Goal: Transaction & Acquisition: Purchase product/service

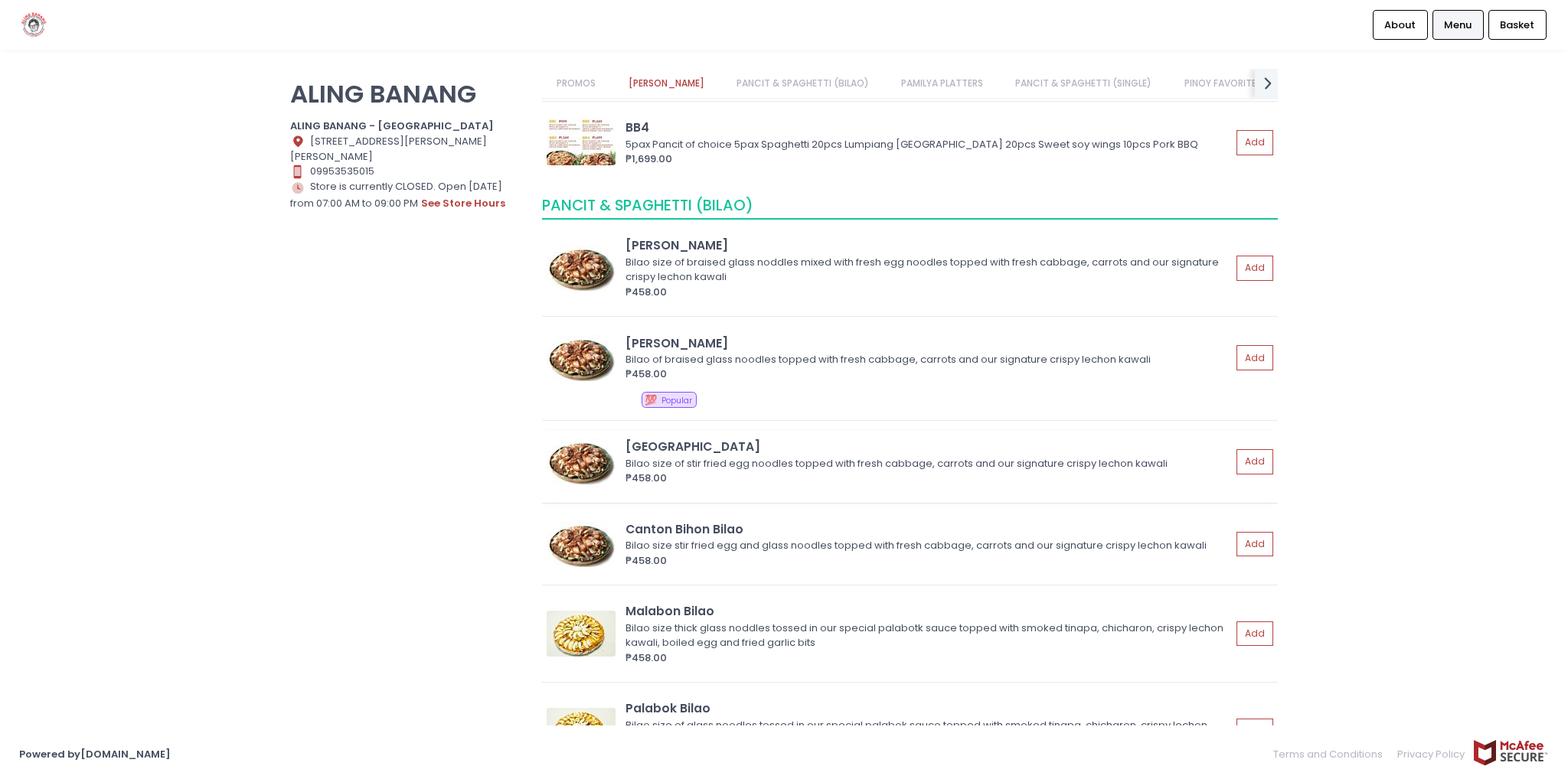
scroll to position [306, 0]
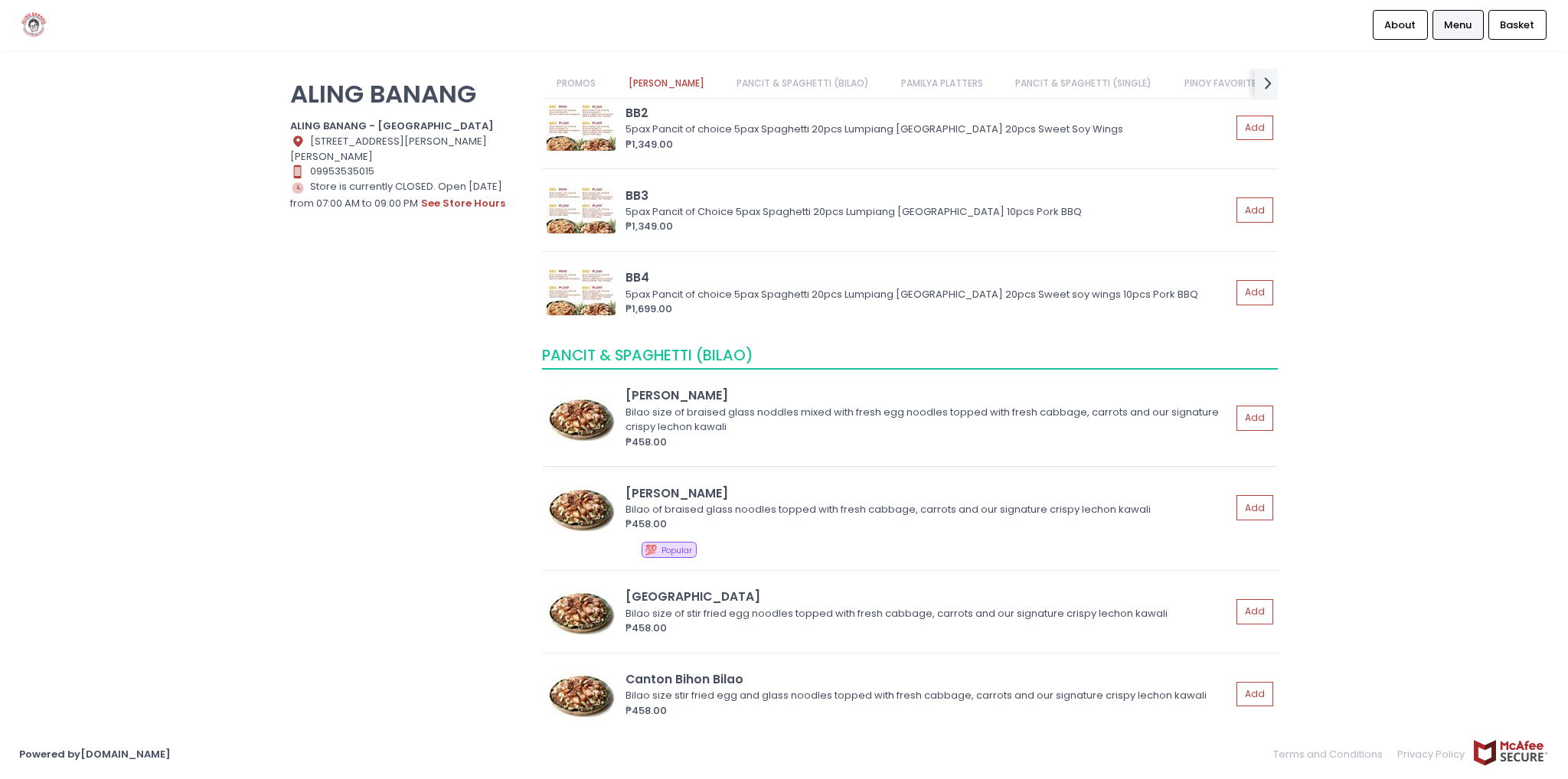
click at [670, 414] on div "Bilao size of braised glass noddles mixed with fresh egg noodles topped with fr…" at bounding box center [925, 420] width 601 height 30
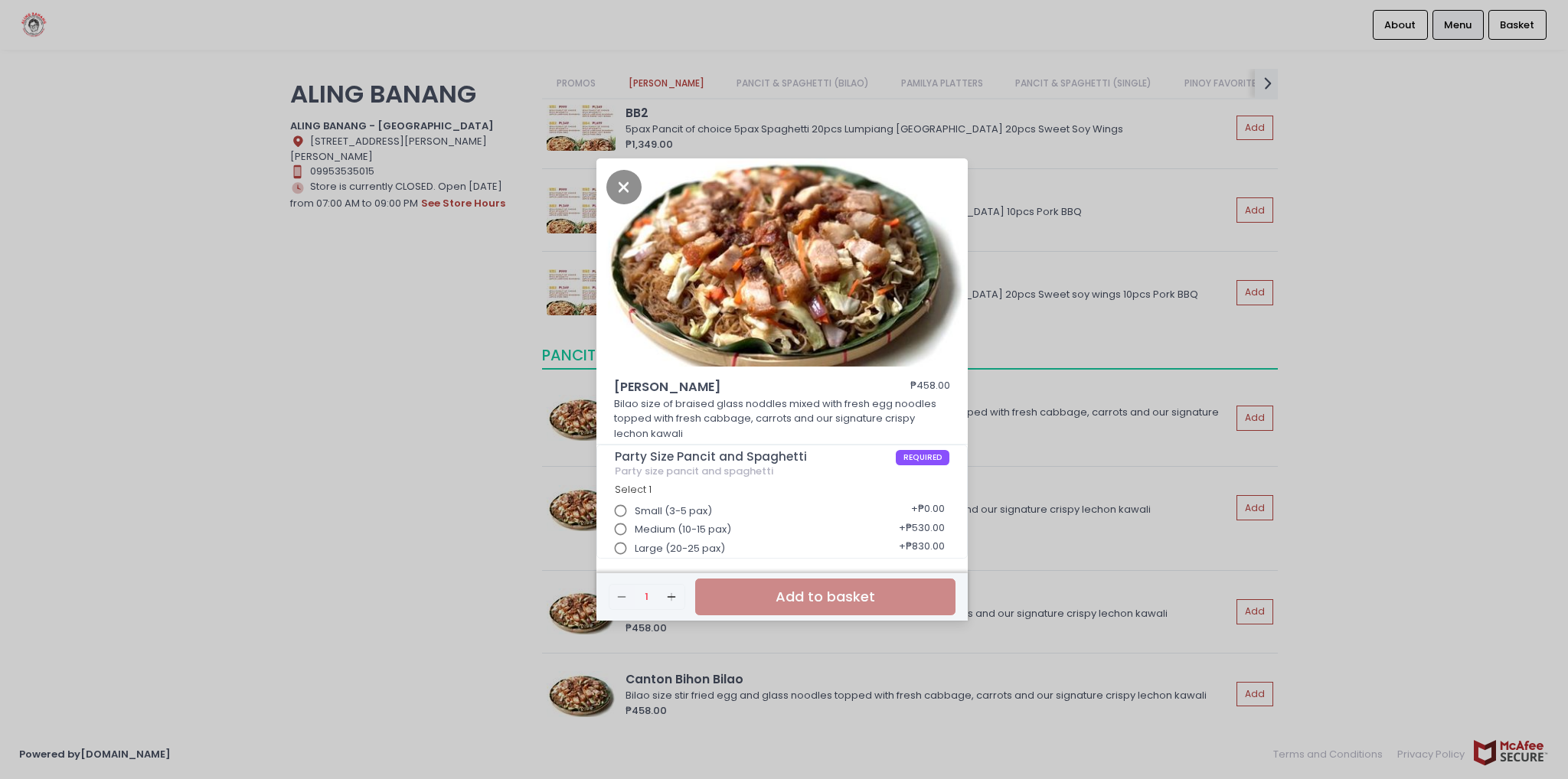
click at [623, 544] on input "Large (20-25 pax)" at bounding box center [620, 548] width 29 height 29
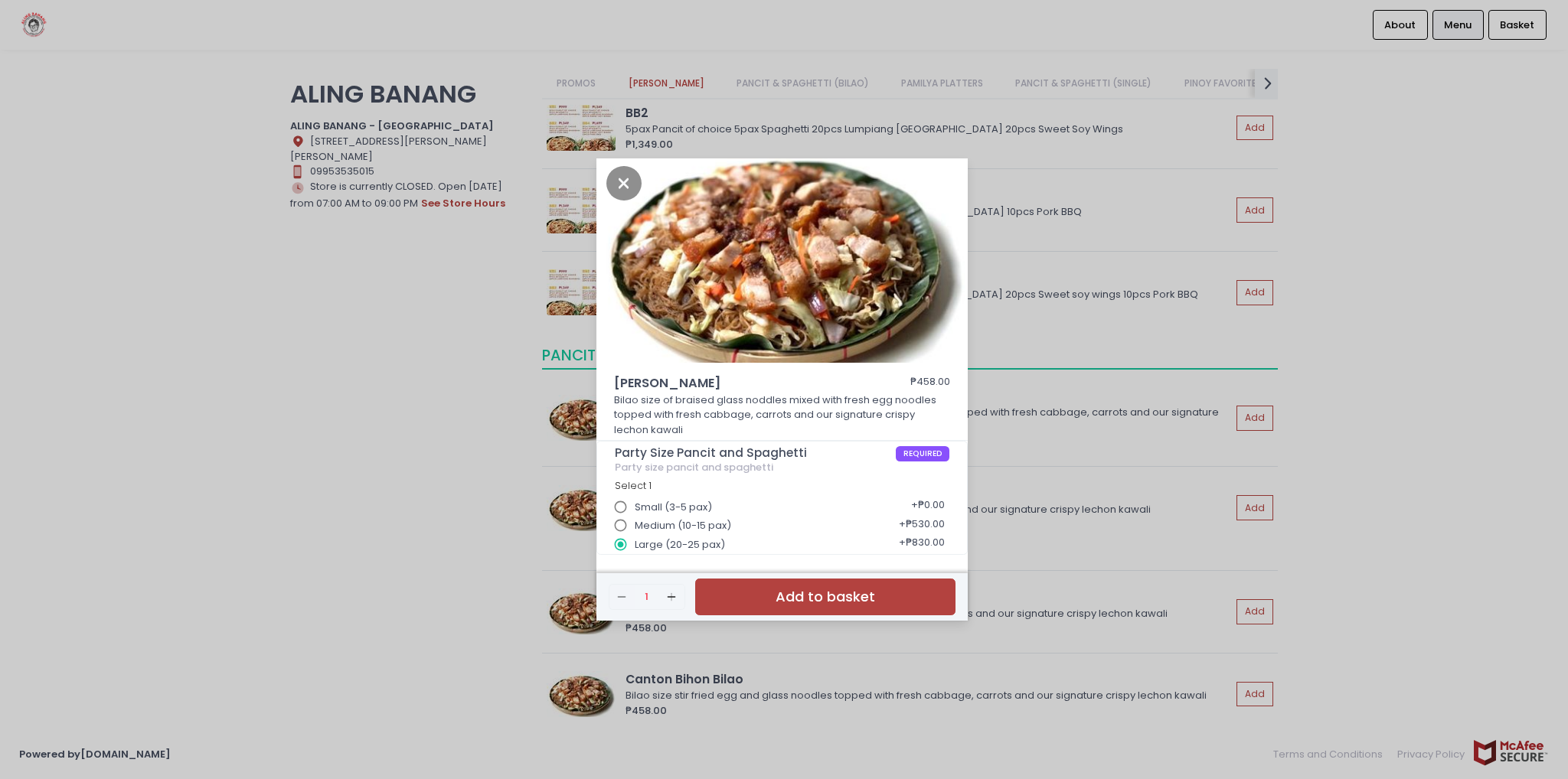
click at [464, 555] on div "[PERSON_NAME] Bilao ₱458.00 Bilao size of braised glass noddles mixed with fres…" at bounding box center [784, 390] width 1568 height 779
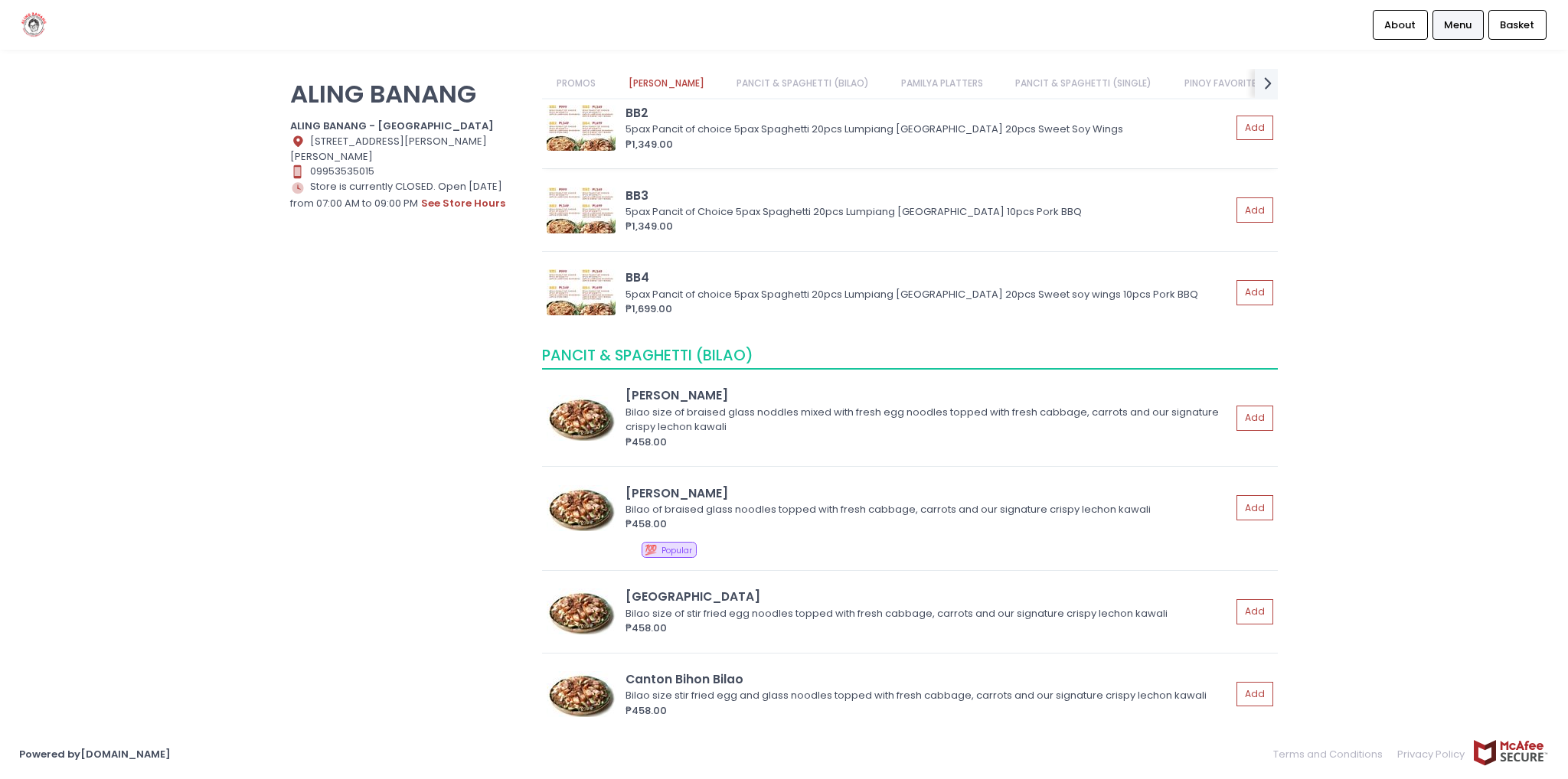
click at [613, 135] on img at bounding box center [580, 128] width 69 height 46
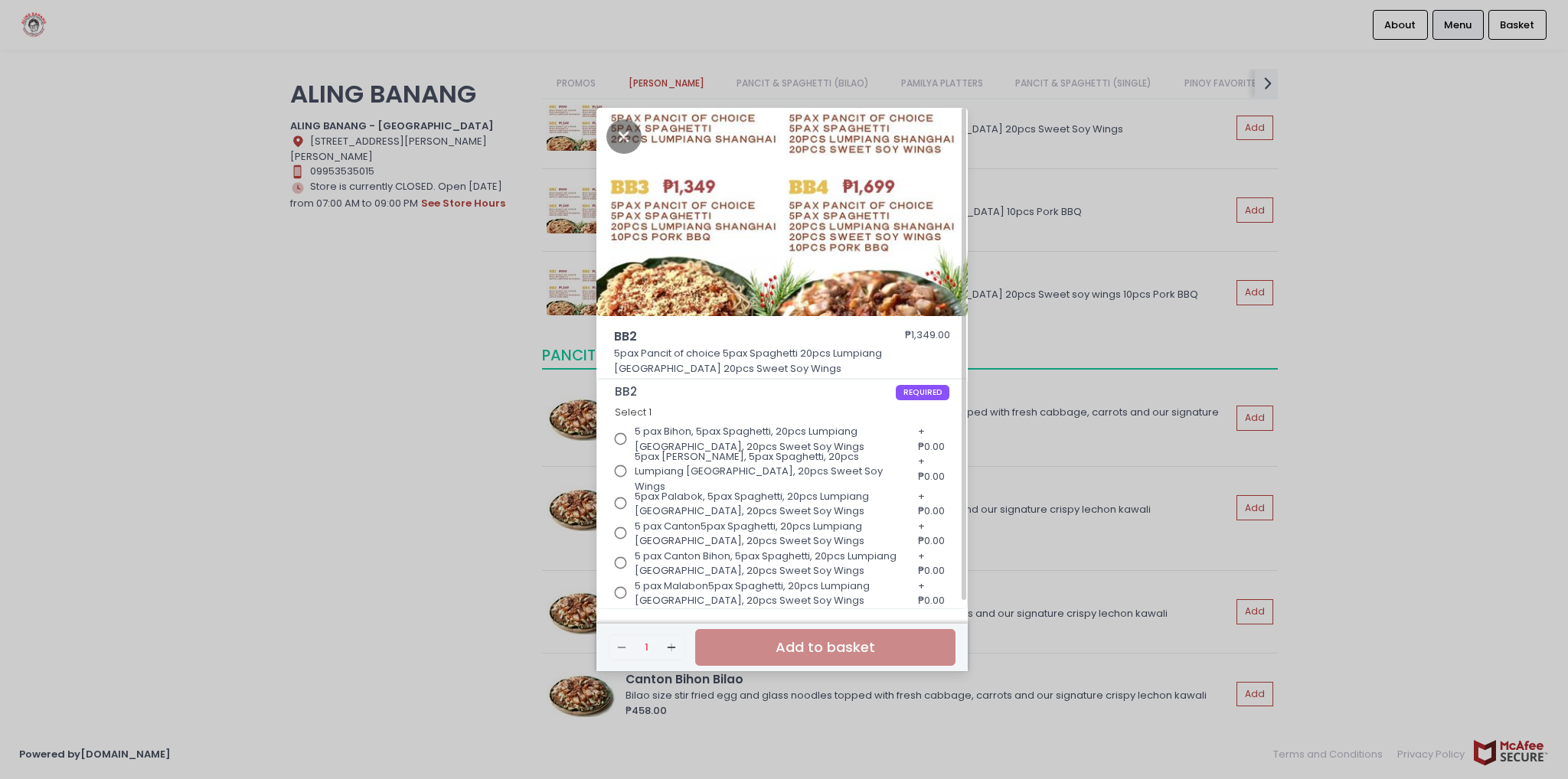
scroll to position [4, 0]
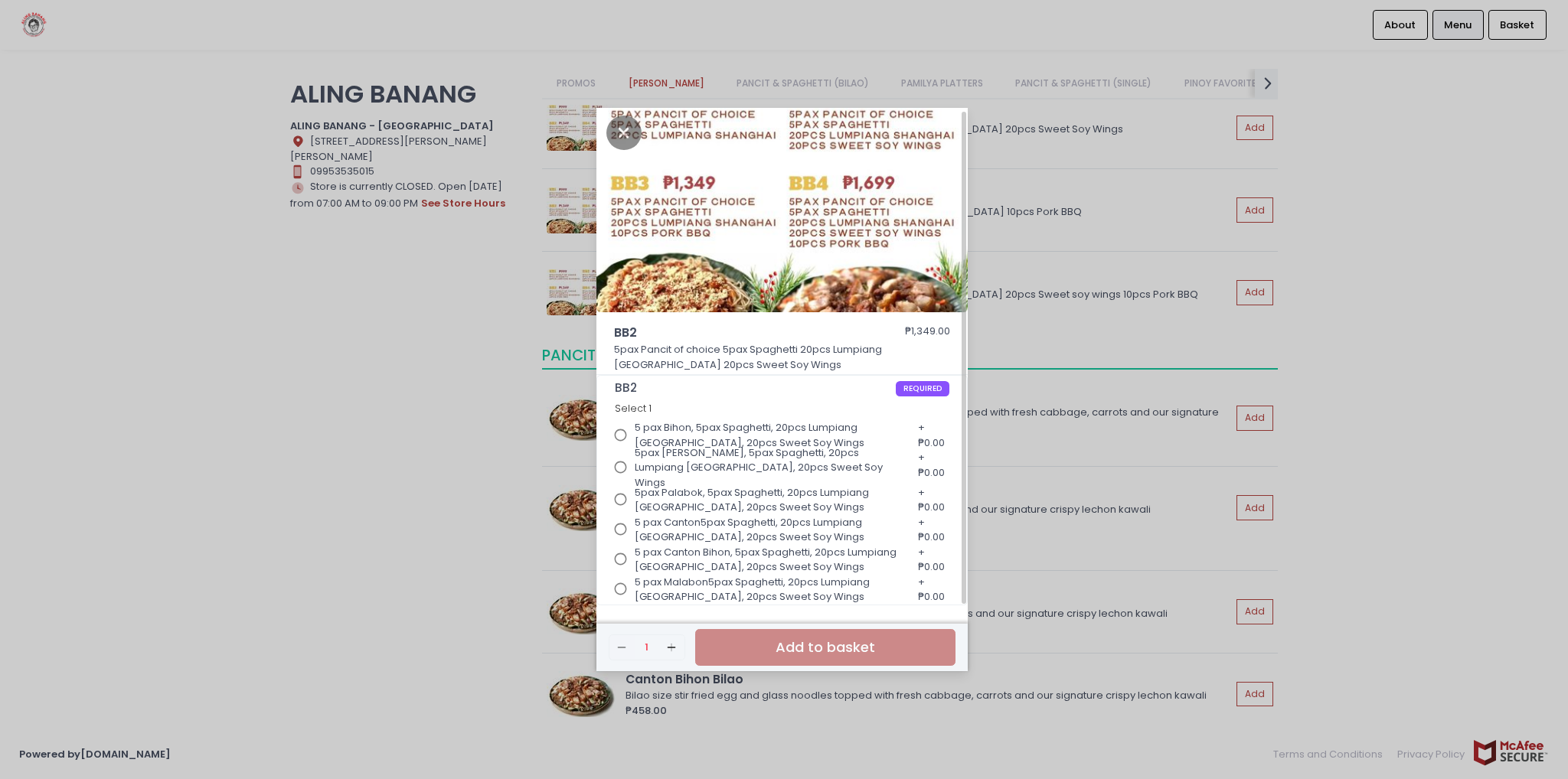
click at [621, 438] on input "5 pax Bihon, 5pax Spaghetti, 20pcs Lumpiang [GEOGRAPHIC_DATA], 20pcs Sweet Soy …" at bounding box center [620, 435] width 29 height 29
click at [622, 580] on input "5 pax Malabon5pax Spaghetti, 20pcs Lumpiang [GEOGRAPHIC_DATA], 20pcs Sweet Soy …" at bounding box center [620, 589] width 29 height 29
radio input "true"
radio input "false"
click at [618, 551] on input "5 pax Canton Bihon, 5pax Spaghetti, 20pcs Lumpiang [GEOGRAPHIC_DATA], 20pcs Swe…" at bounding box center [620, 559] width 29 height 29
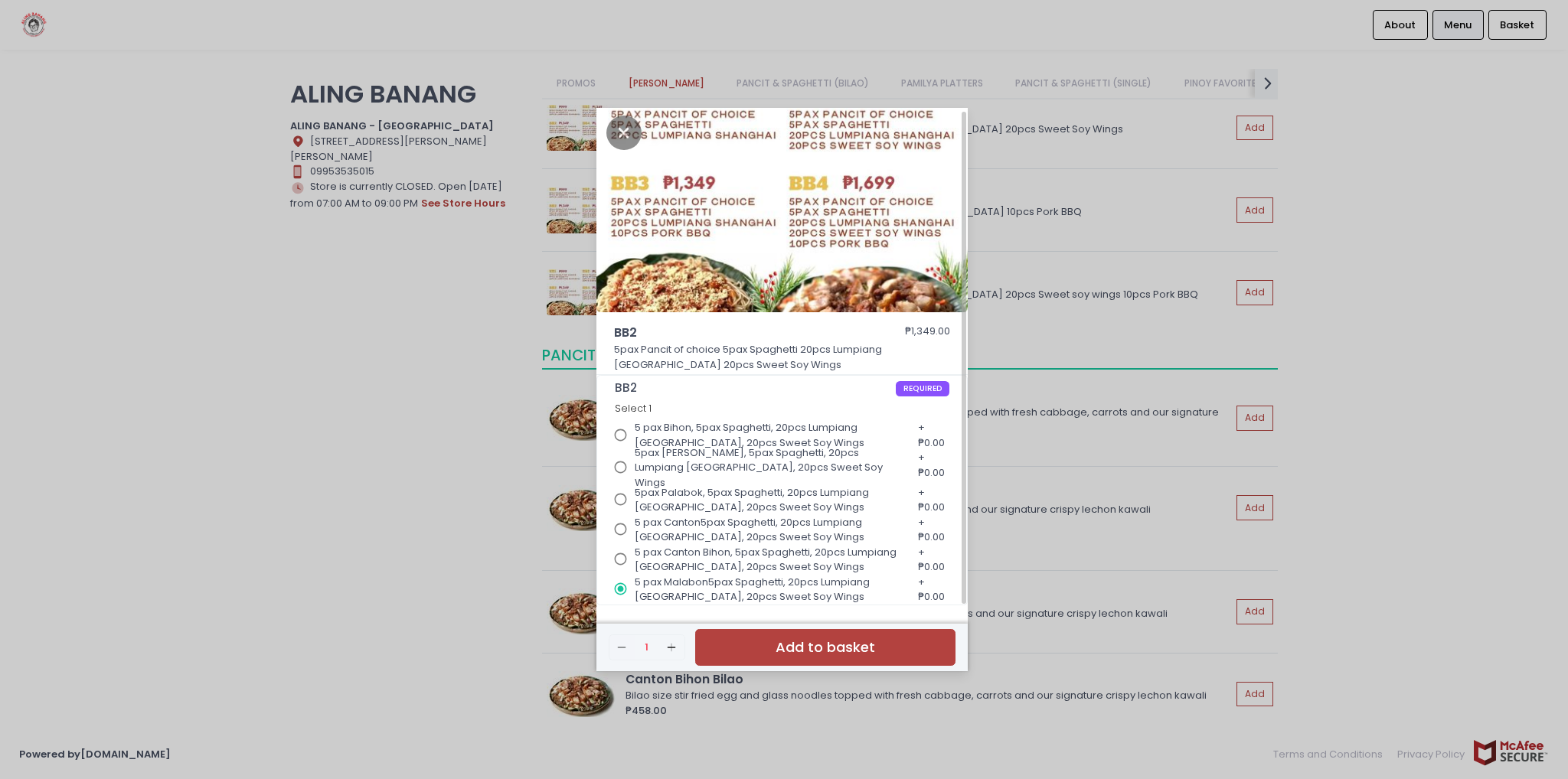
radio input "true"
radio input "false"
click at [621, 517] on input "5 pax Canton5pax Spaghetti, 20pcs Lumpiang [GEOGRAPHIC_DATA], 20pcs Sweet Soy W…" at bounding box center [620, 529] width 29 height 29
radio input "true"
radio input "false"
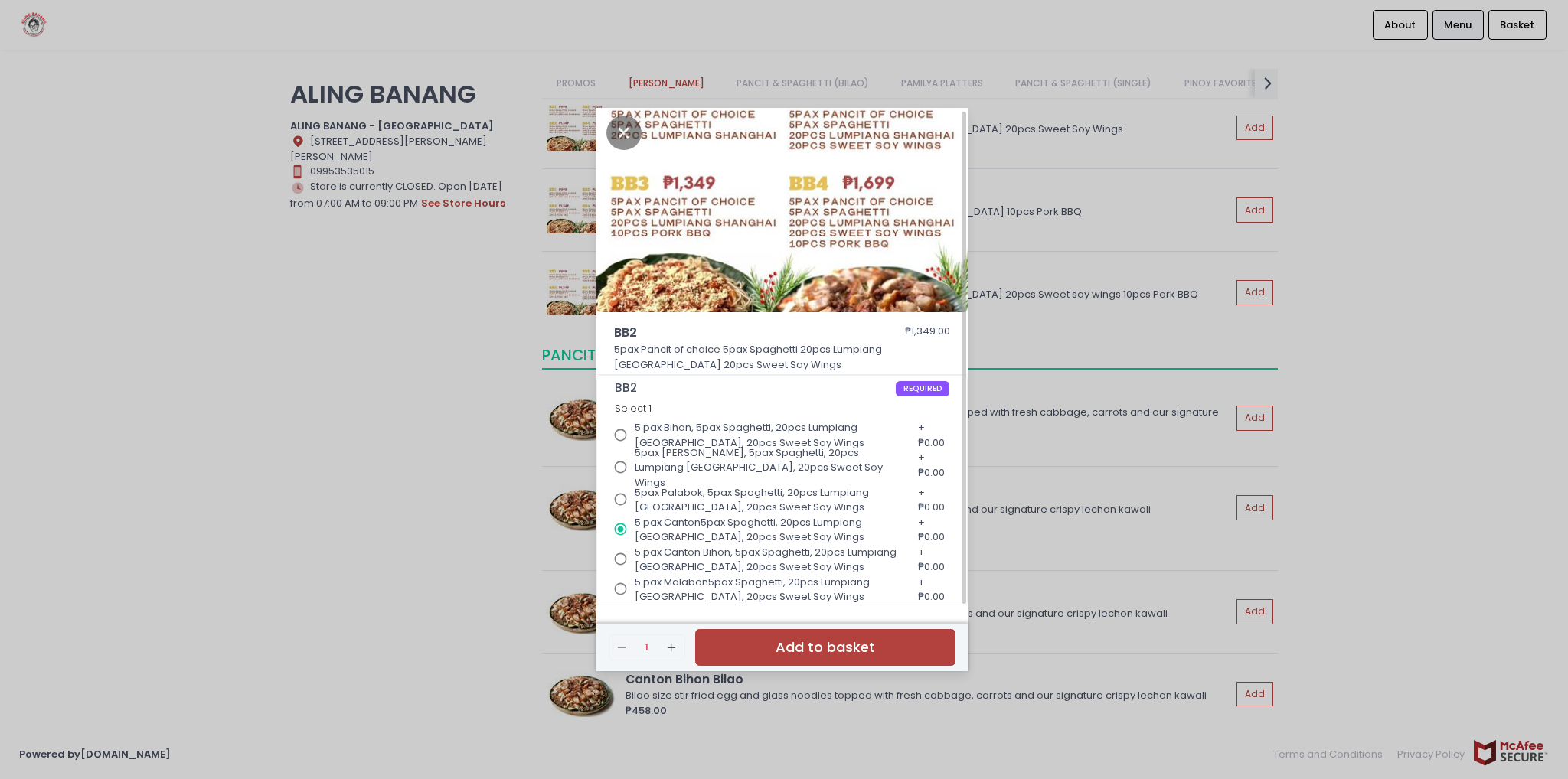
drag, startPoint x: 621, startPoint y: 493, endPoint x: 621, endPoint y: 462, distance: 31.0
click at [621, 485] on input "5pax Palabok, 5pax Spaghetti, 20pcs Lumpiang [GEOGRAPHIC_DATA], 20pcs Sweet Soy…" at bounding box center [620, 499] width 29 height 29
radio input "true"
radio input "false"
click at [621, 457] on input "5pax [PERSON_NAME], 5pax Spaghetti, 20pcs Lumpiang [GEOGRAPHIC_DATA], 20pcs Swe…" at bounding box center [620, 467] width 29 height 29
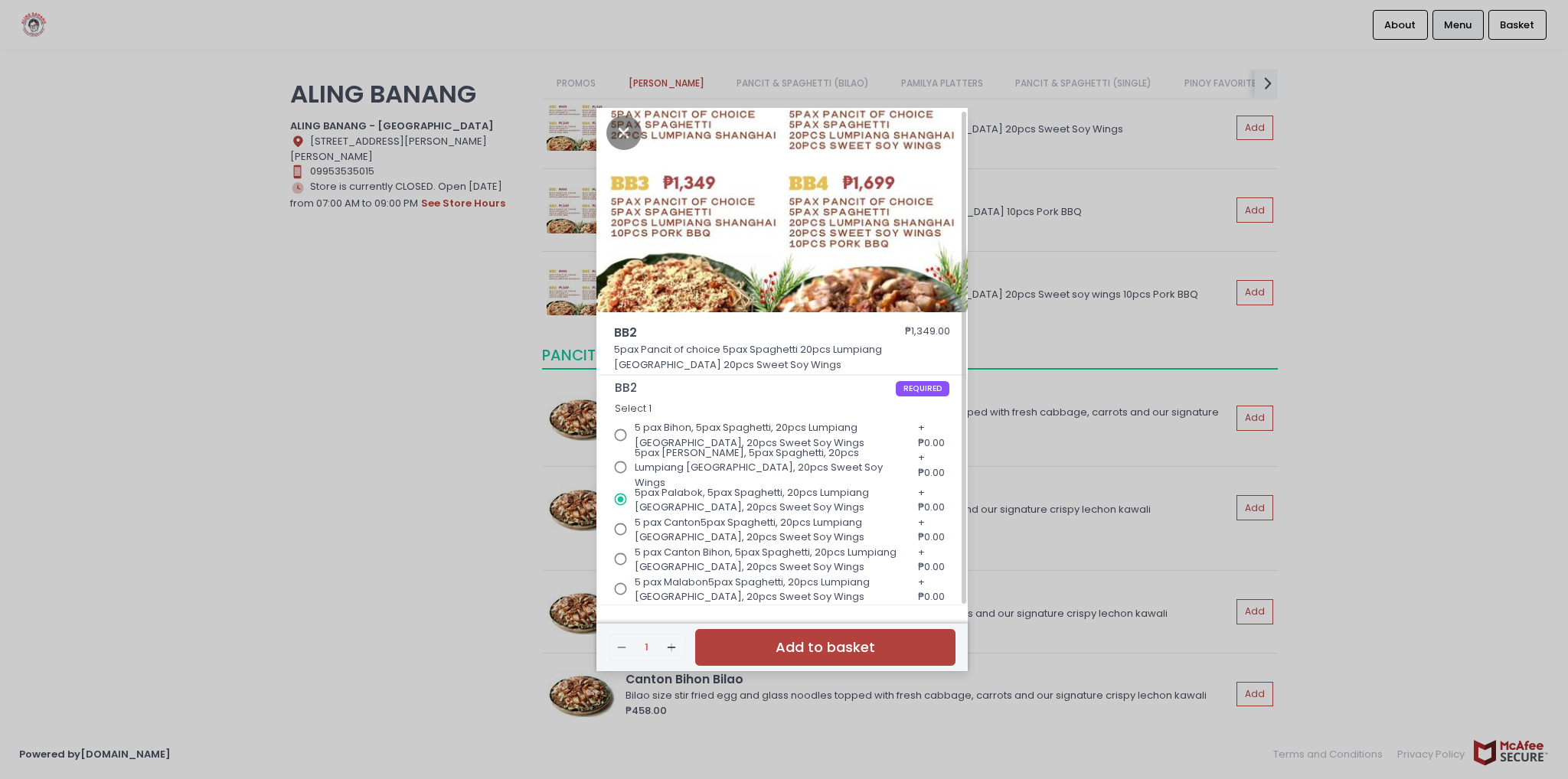
radio input "true"
radio input "false"
click at [621, 435] on input "5 pax Bihon, 5pax Spaghetti, 20pcs Lumpiang [GEOGRAPHIC_DATA], 20pcs Sweet Soy …" at bounding box center [620, 435] width 29 height 29
radio input "true"
radio input "false"
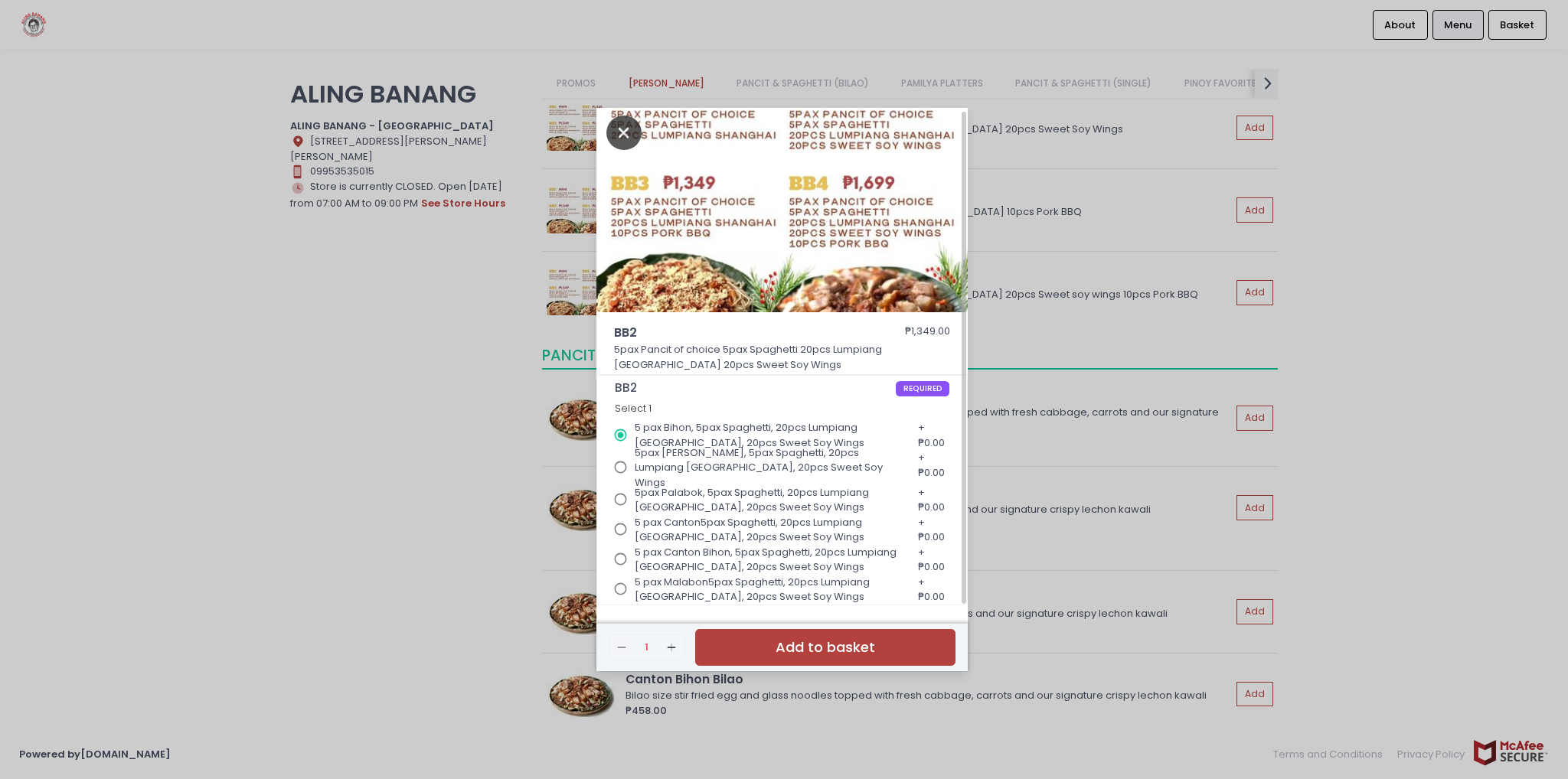
click at [631, 128] on icon "Close" at bounding box center [624, 132] width 36 height 35
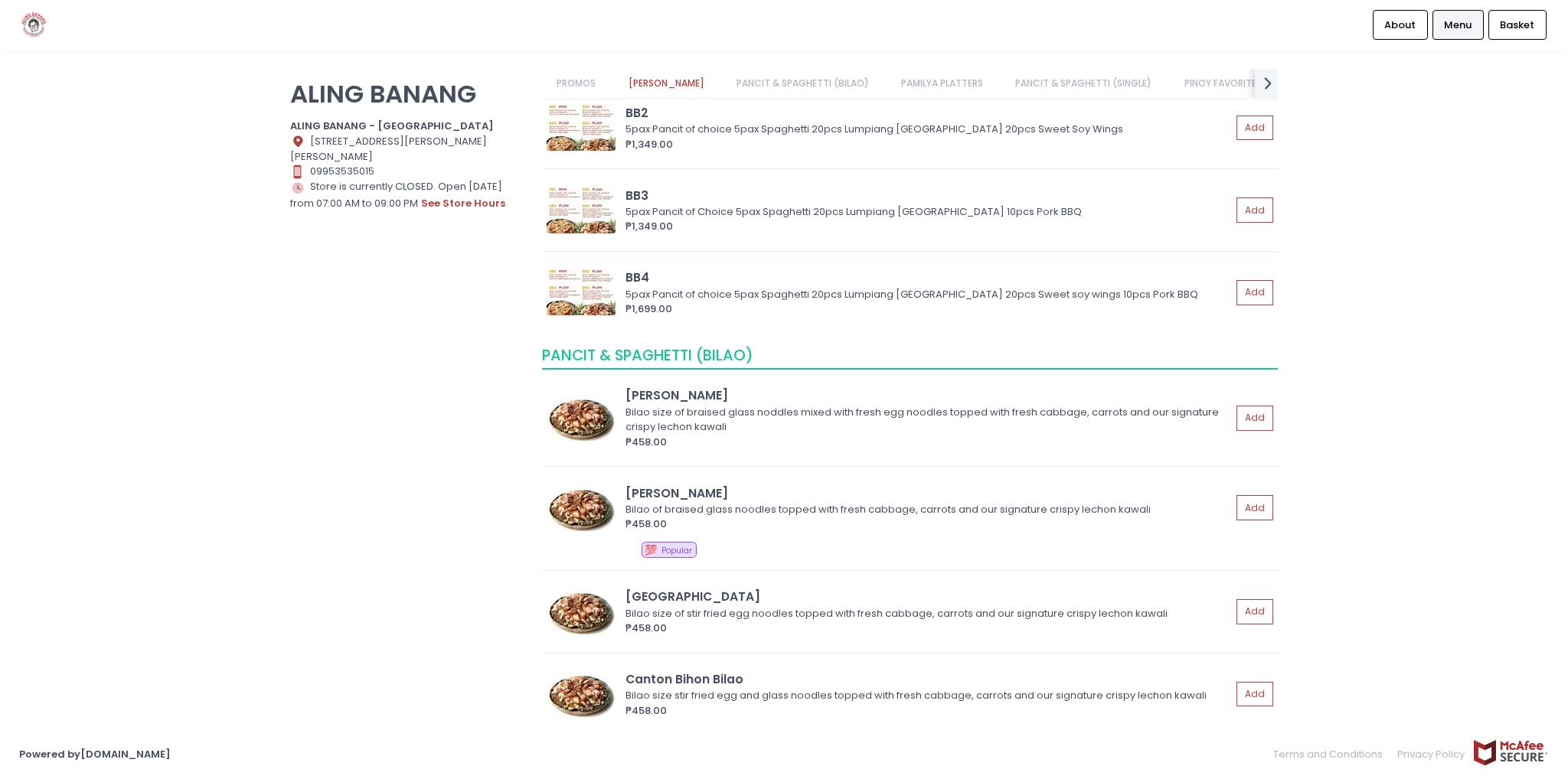
click at [632, 292] on div "5pax Pancit of choice 5pax Spaghetti 20pcs Lumpiang [GEOGRAPHIC_DATA] 20pcs Swe…" at bounding box center [925, 295] width 601 height 15
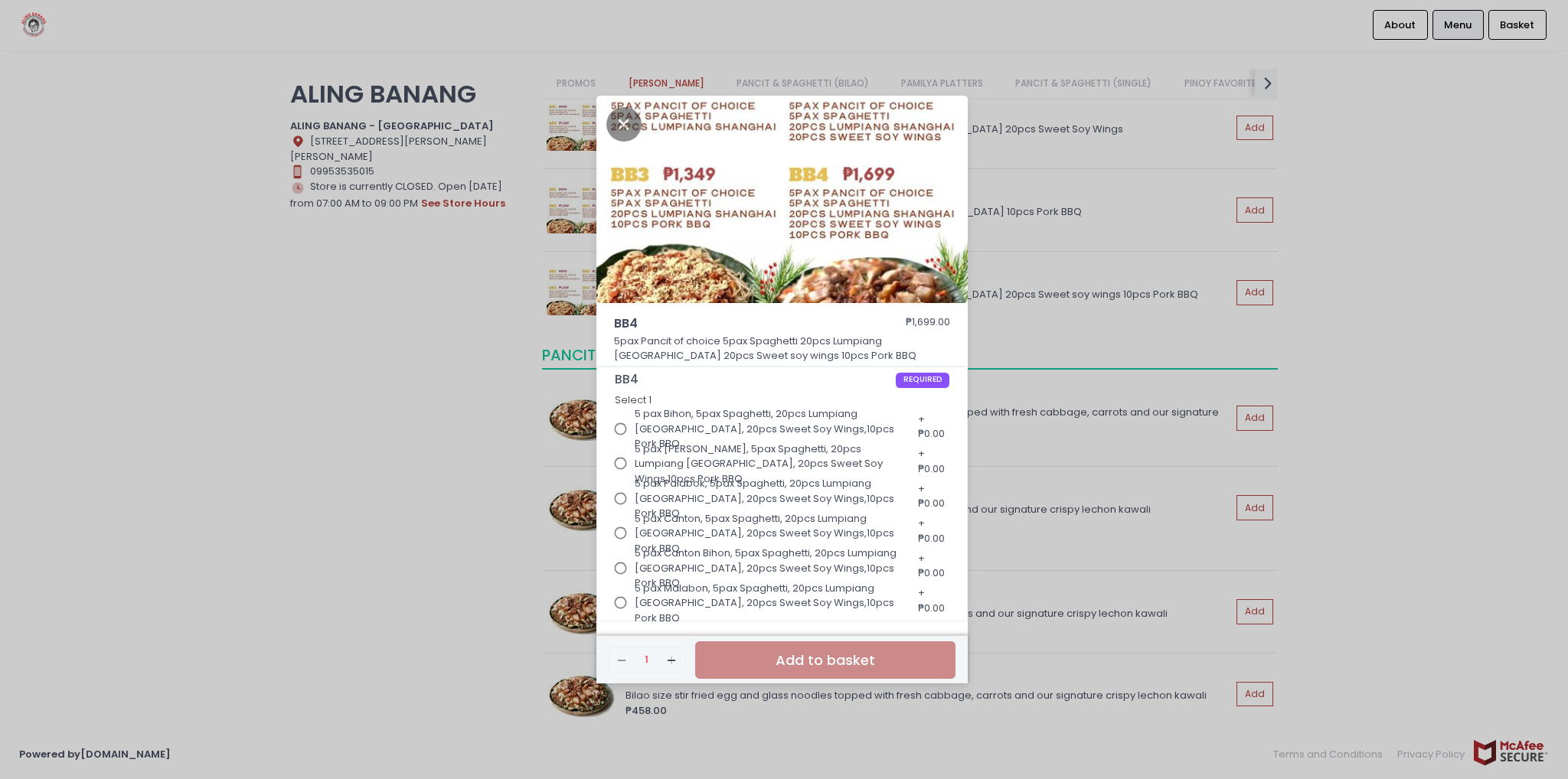
click at [304, 390] on div "BB4 ₱1,699.00 5pax Pancit of choice 5pax Spaghetti 20pcs Lumpiang [GEOGRAPHIC_D…" at bounding box center [784, 390] width 1568 height 779
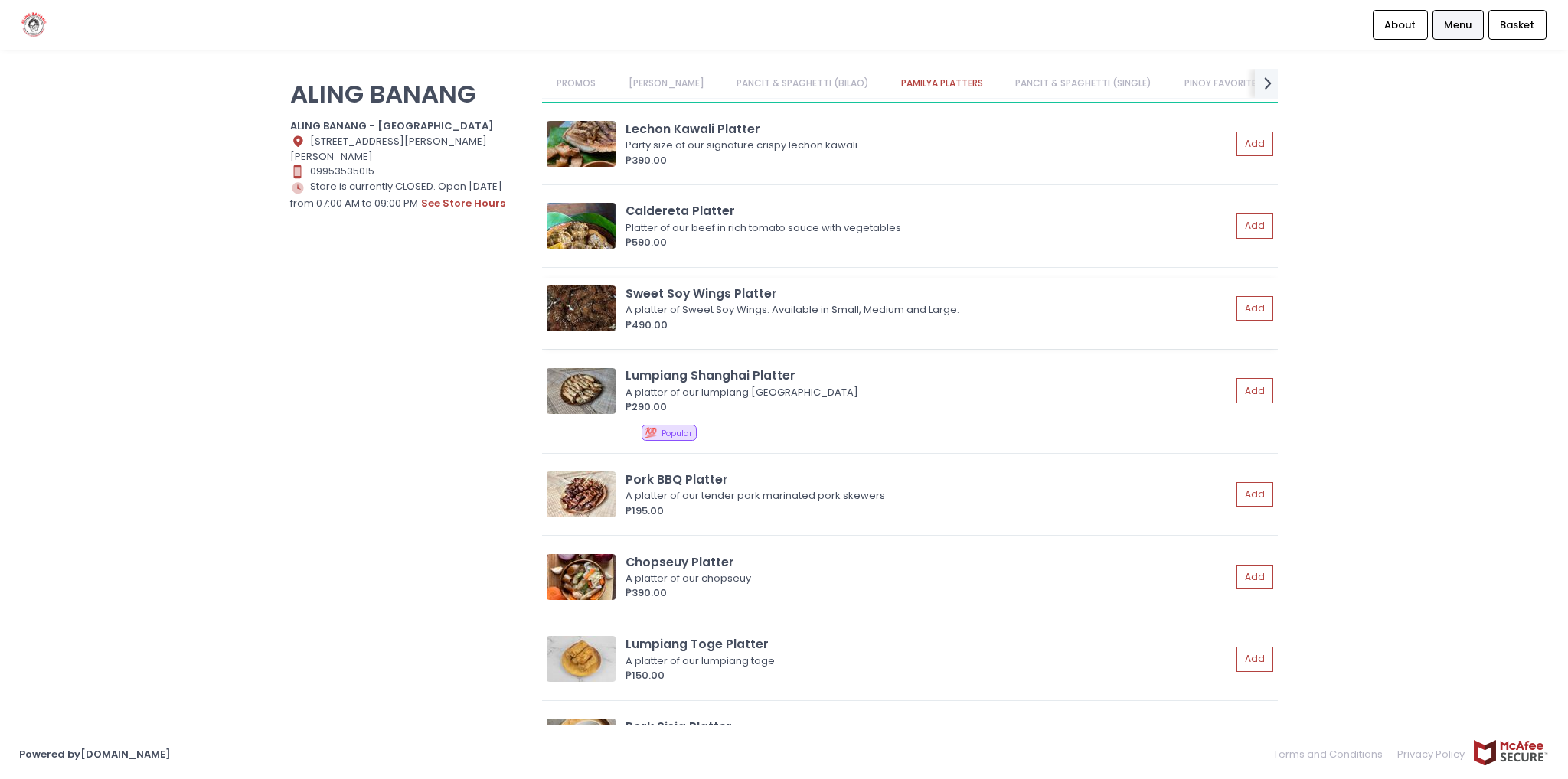
scroll to position [1302, 0]
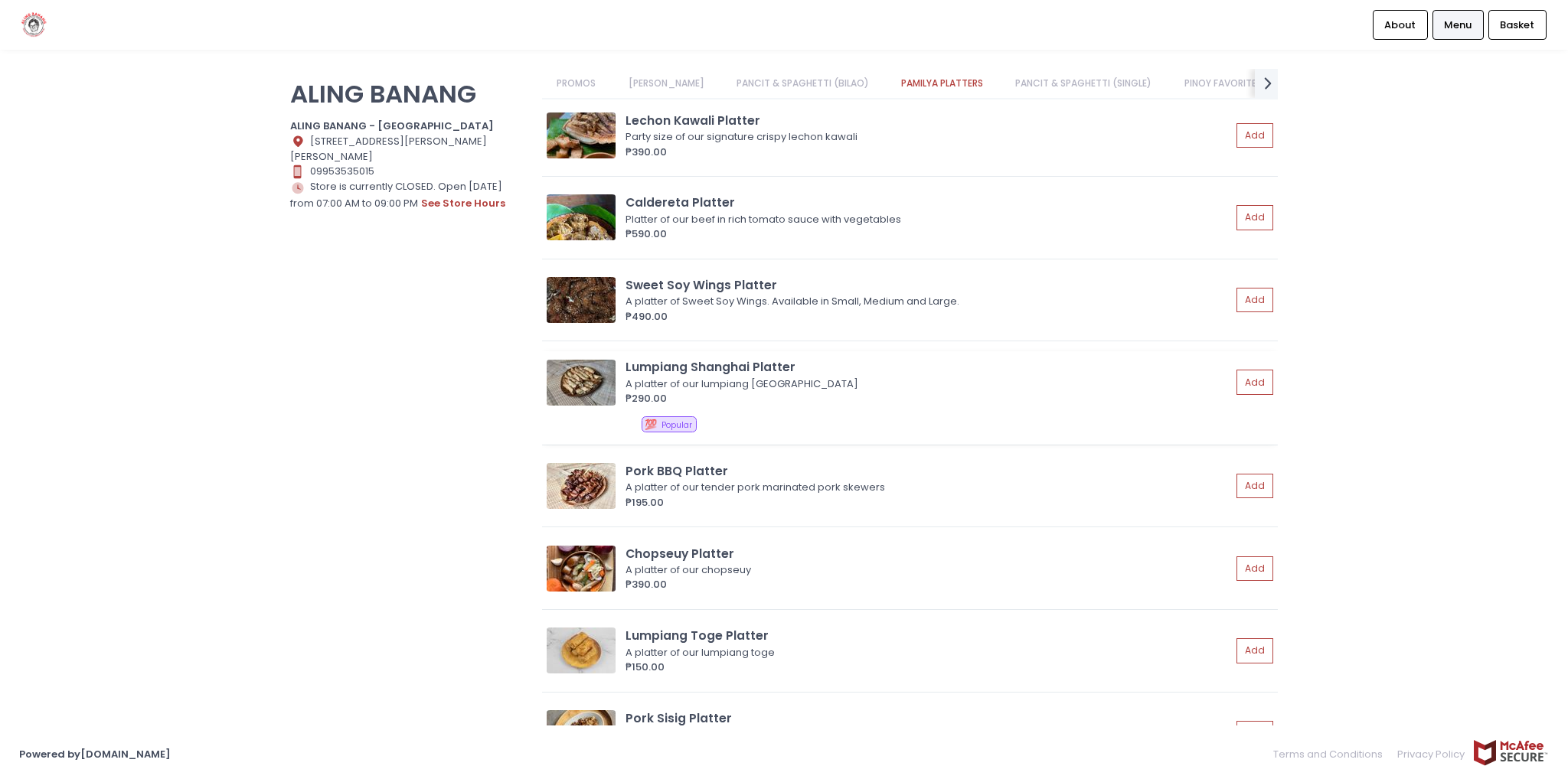
click at [721, 376] on div "A platter of our lumpiang [GEOGRAPHIC_DATA]" at bounding box center [925, 384] width 601 height 15
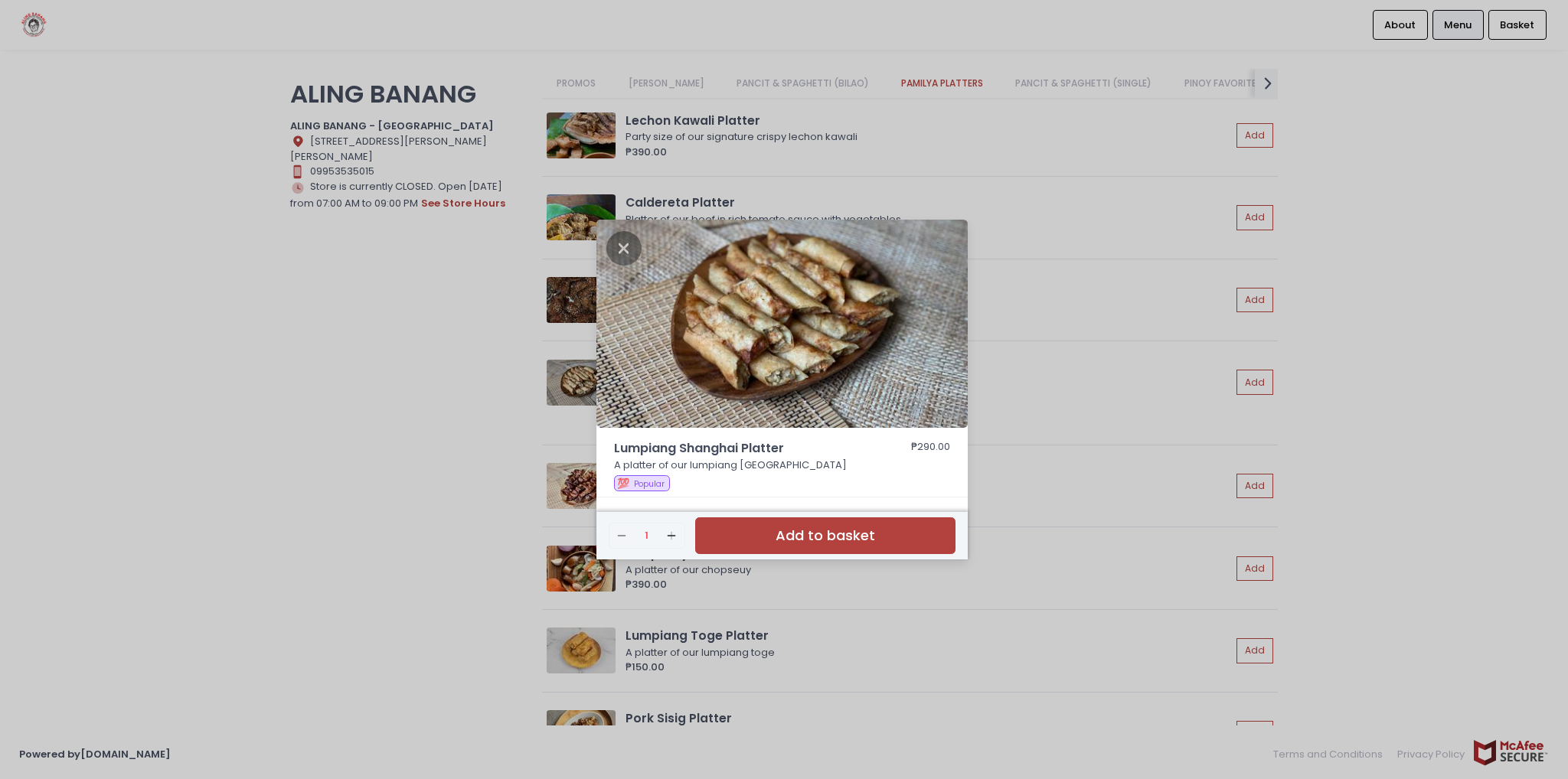
click at [291, 304] on div "Lumpiang Shanghai Platter ₱290.00 A platter of our lumpiang [GEOGRAPHIC_DATA] 💯…" at bounding box center [784, 390] width 1568 height 779
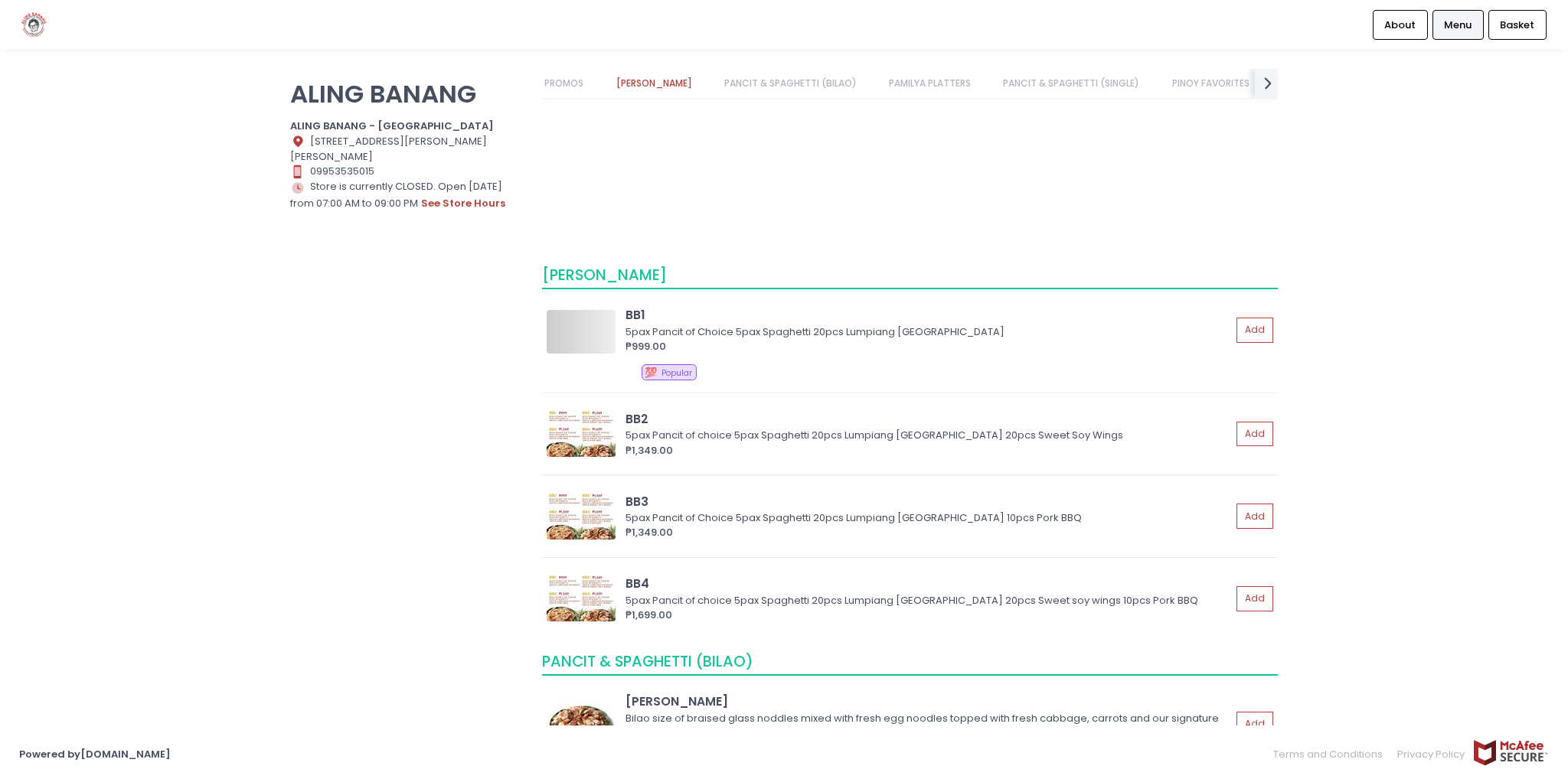
scroll to position [0, 0]
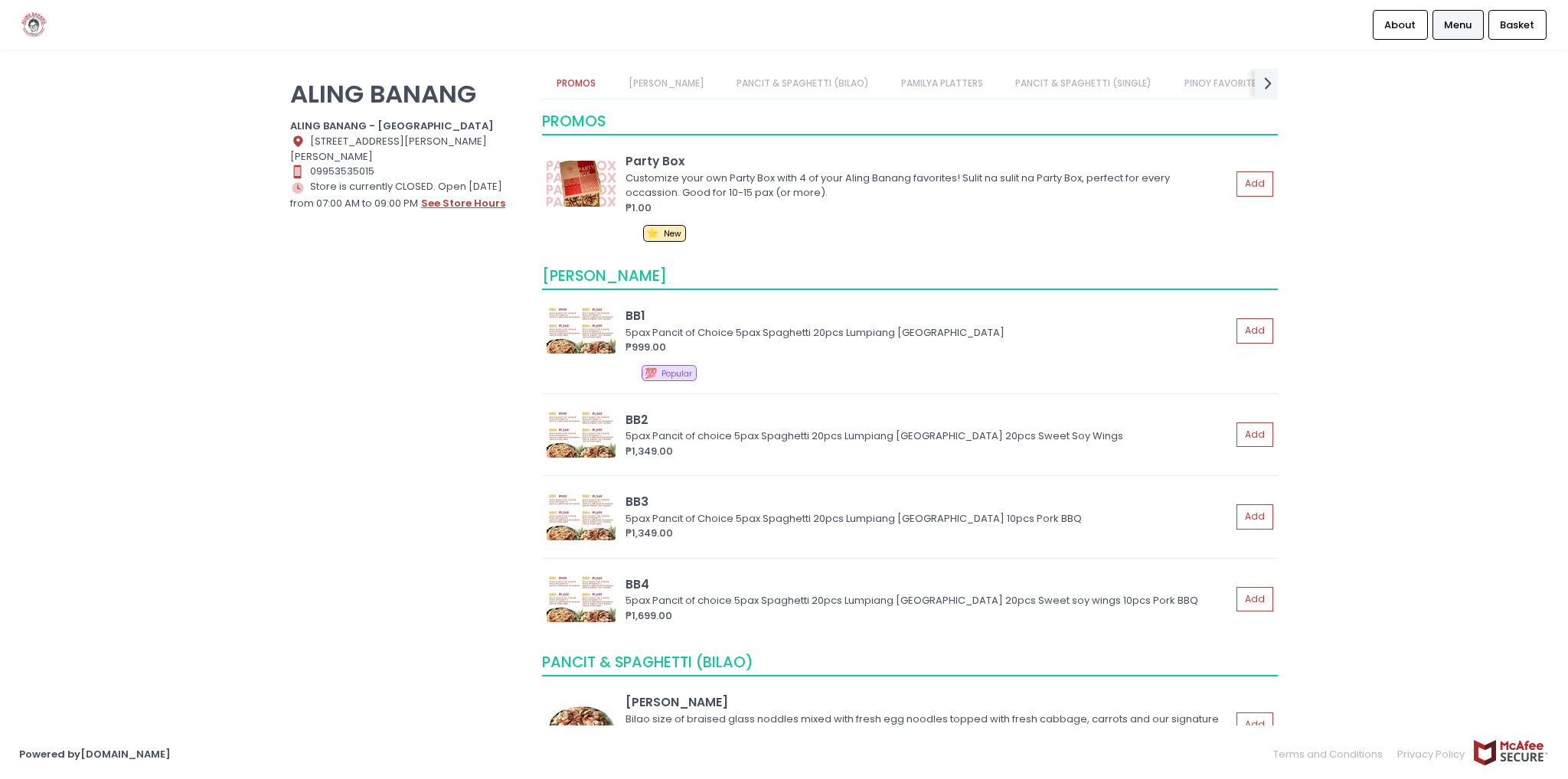
click at [473, 203] on button "see store hours" at bounding box center [463, 204] width 85 height 17
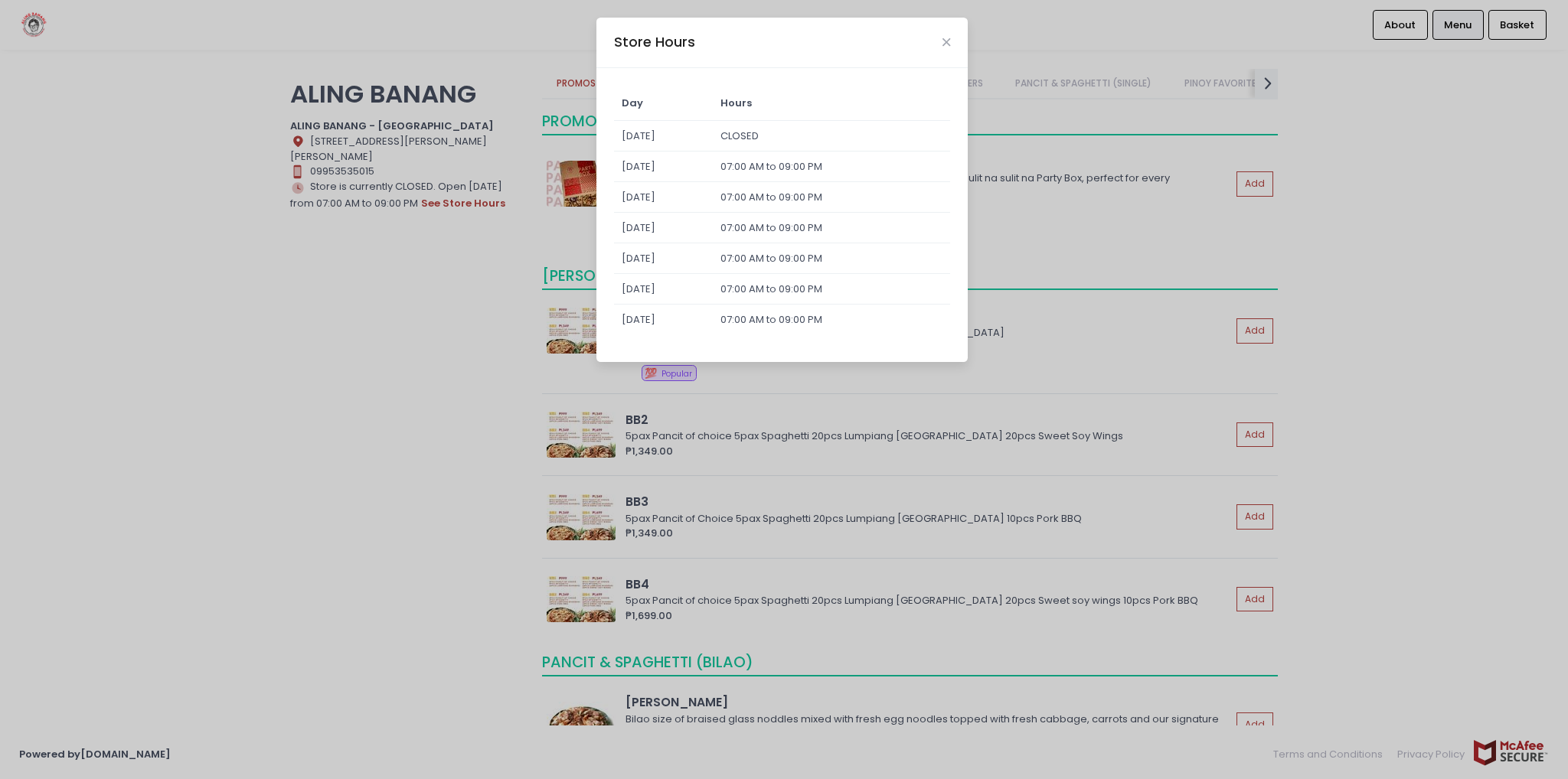
click at [206, 283] on div "Store Hours Day Hours [DATE] CLOSED [DATE] 07:00 AM to 09:00 PM [DATE] 07:00 AM…" at bounding box center [784, 390] width 1568 height 779
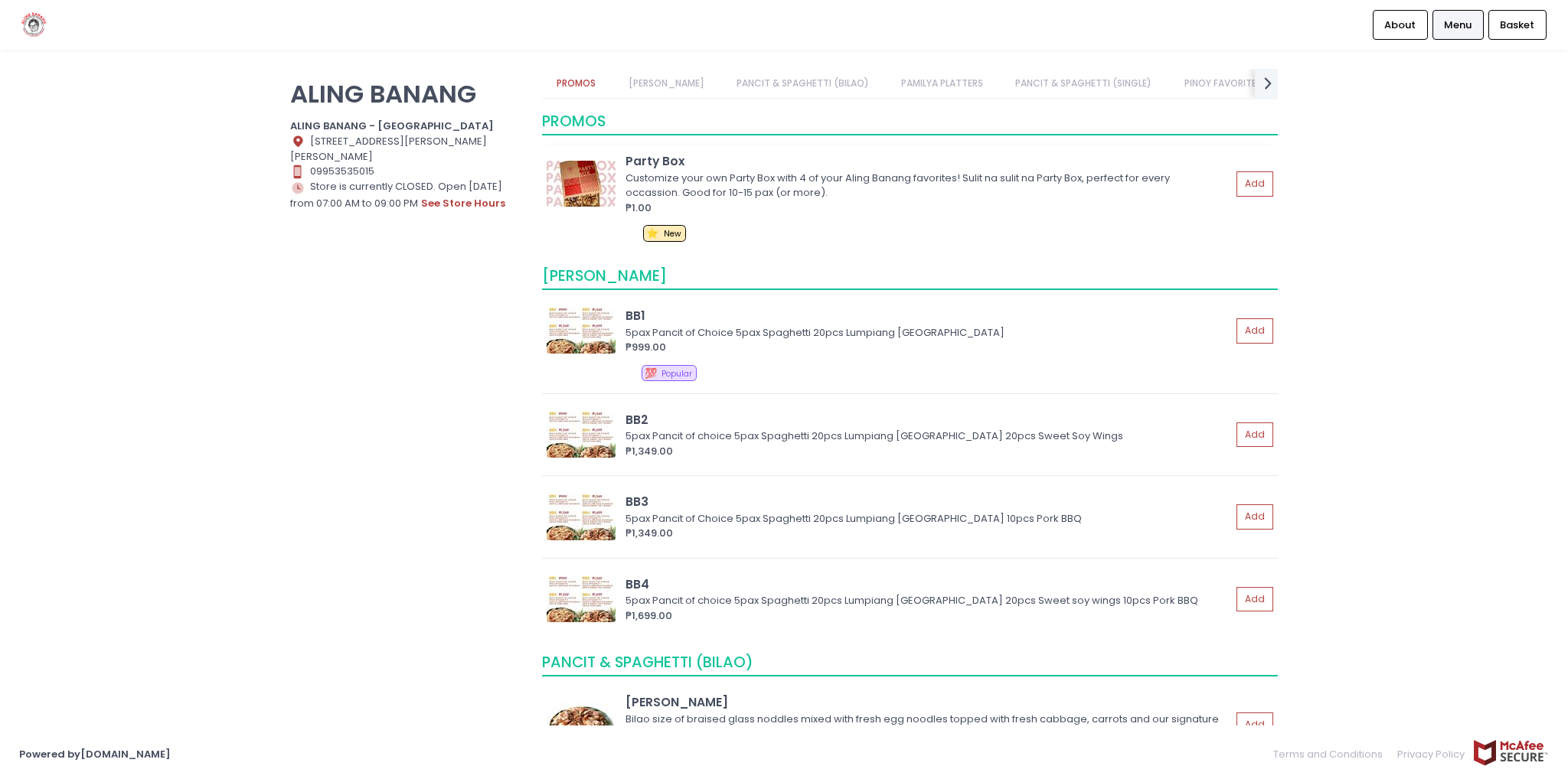
click at [717, 189] on div "Customize your own Party Box with 4 of your Aling Banang favorites! Sulit na su…" at bounding box center [925, 186] width 601 height 30
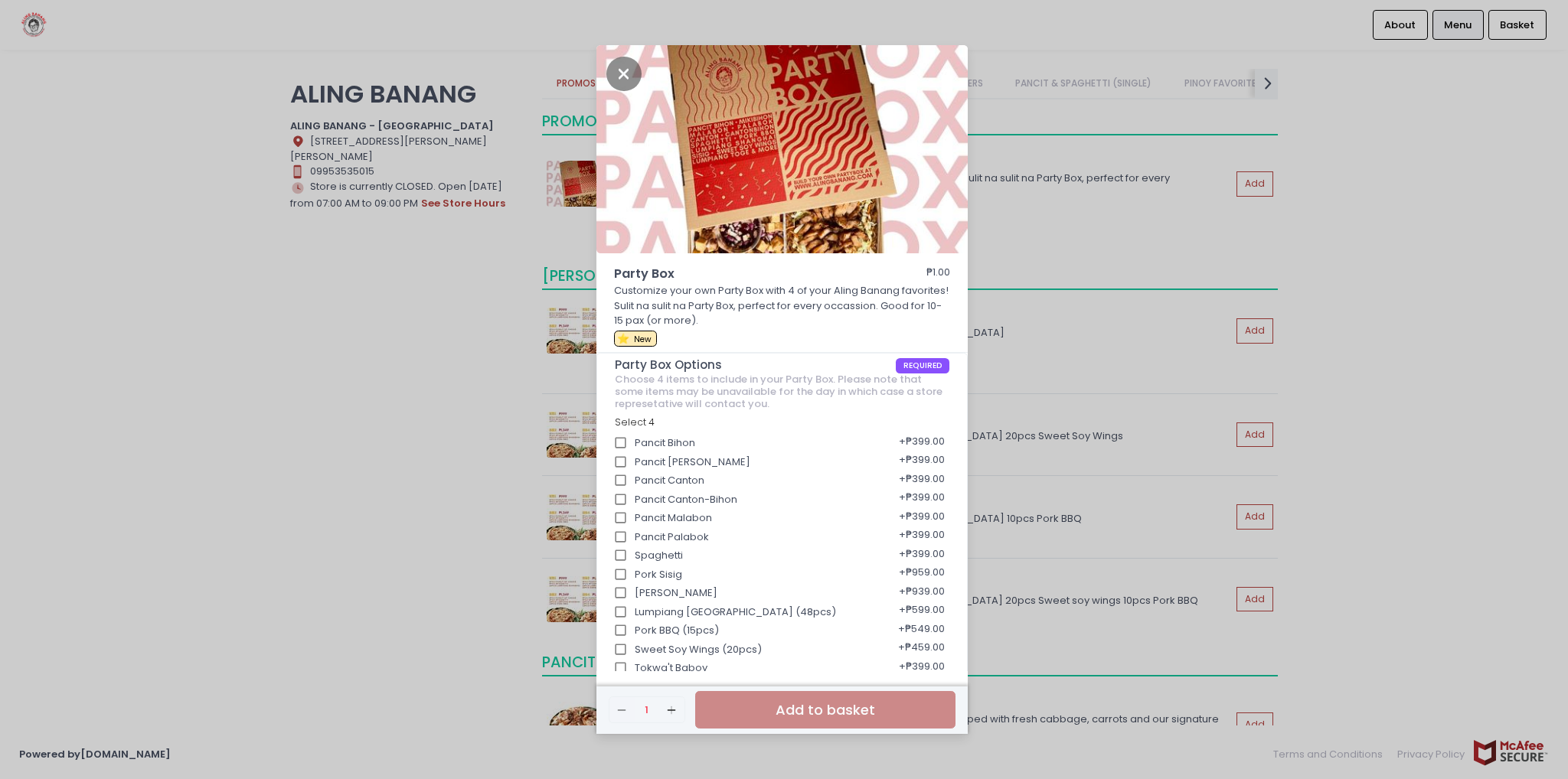
click at [616, 609] on input "Lumpiang [GEOGRAPHIC_DATA] (48pcs)" at bounding box center [620, 612] width 29 height 29
checkbox input "true"
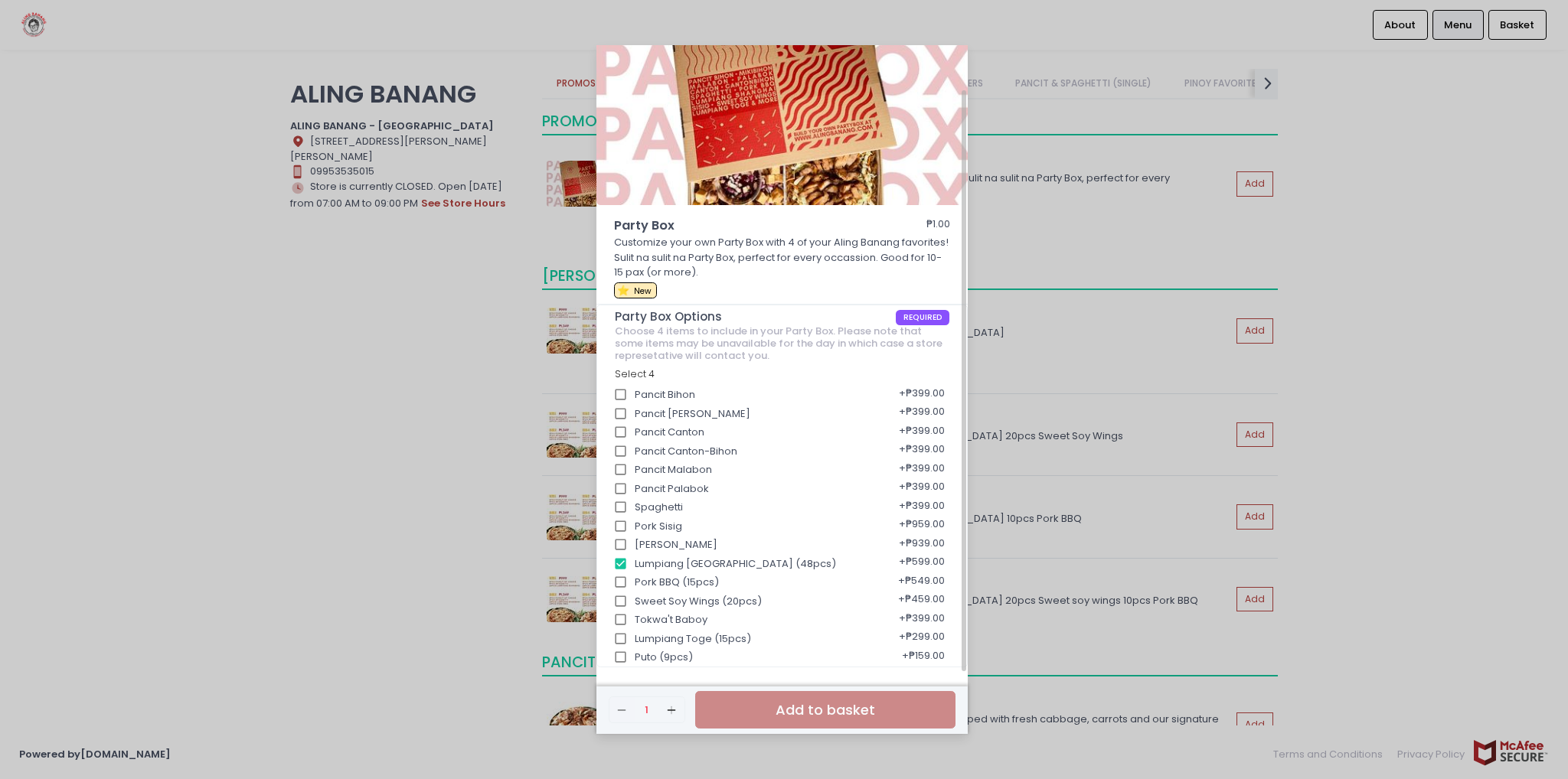
click at [618, 396] on input "Pancit Bihon" at bounding box center [620, 394] width 29 height 29
checkbox input "true"
click at [618, 412] on input "Pancit [PERSON_NAME]" at bounding box center [620, 414] width 29 height 29
checkbox input "true"
click at [613, 394] on input "Pancit Bihon" at bounding box center [620, 394] width 29 height 29
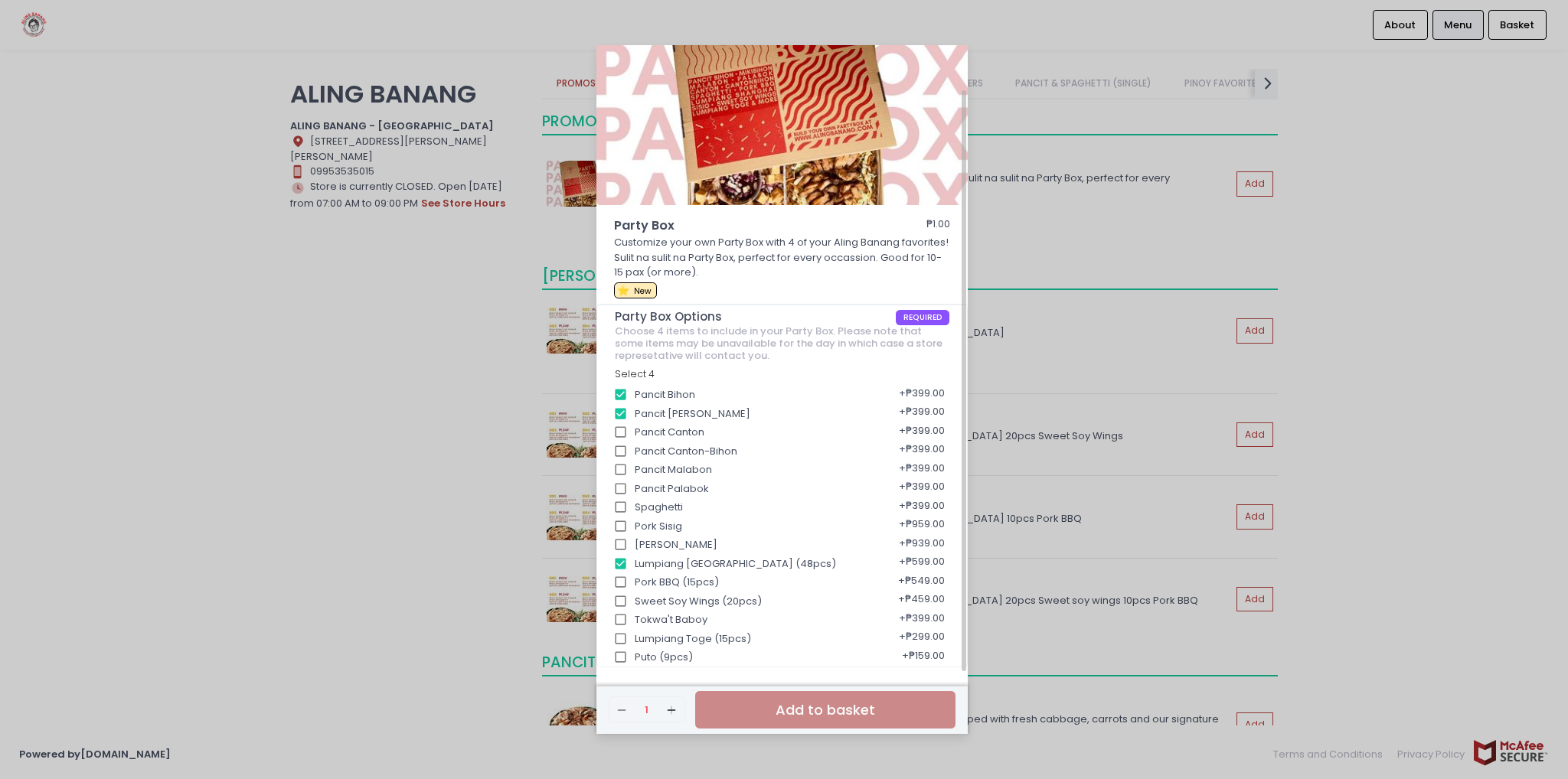
checkbox input "false"
click at [617, 525] on input "Pork Sisig" at bounding box center [620, 527] width 29 height 29
checkbox input "true"
click at [617, 544] on input "[PERSON_NAME]" at bounding box center [620, 544] width 29 height 29
checkbox input "true"
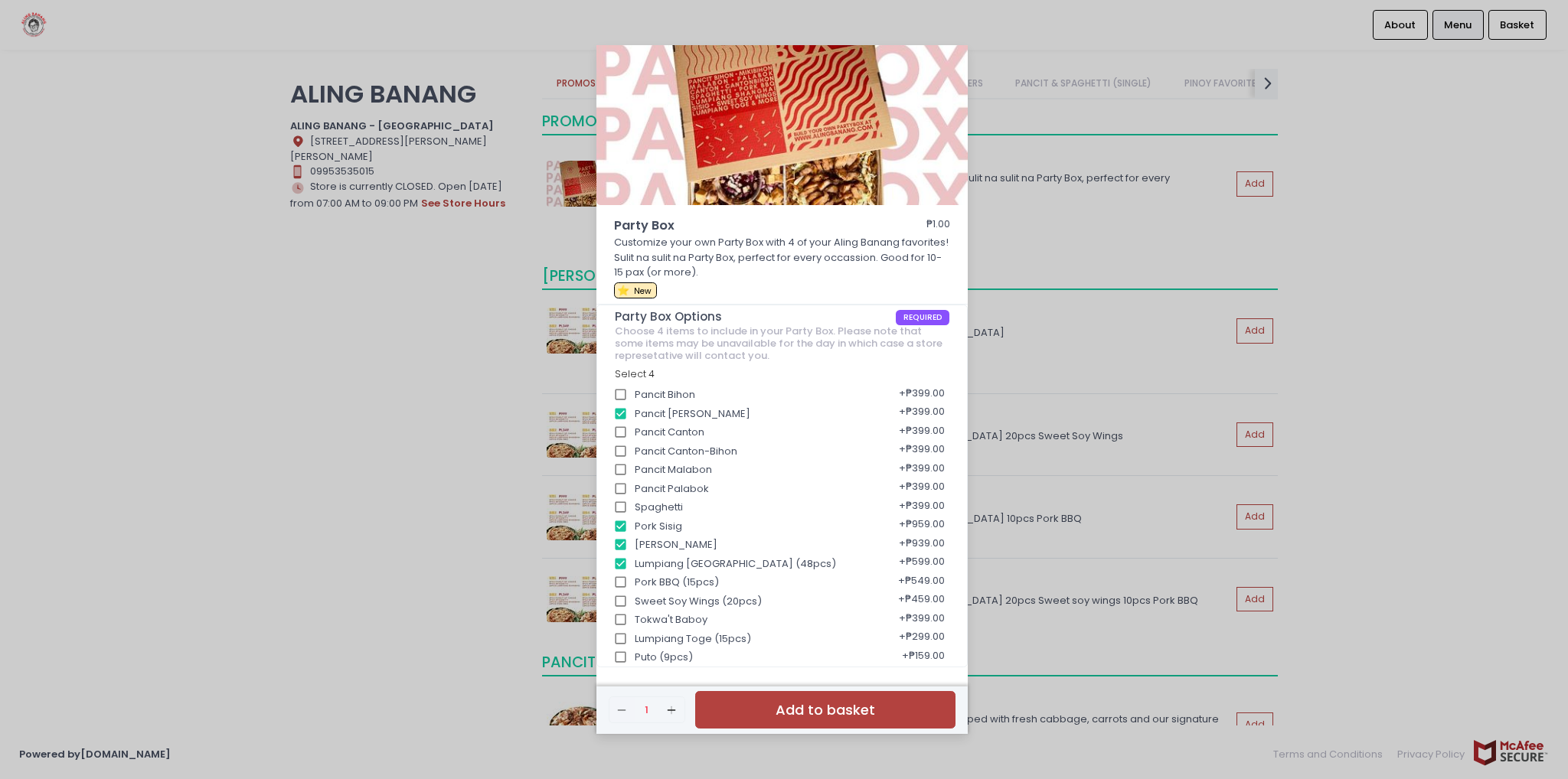
click at [235, 474] on div "Party Box ₱1.00 Customize your own Party Box with 4 of your Aling Banang favori…" at bounding box center [784, 390] width 1568 height 779
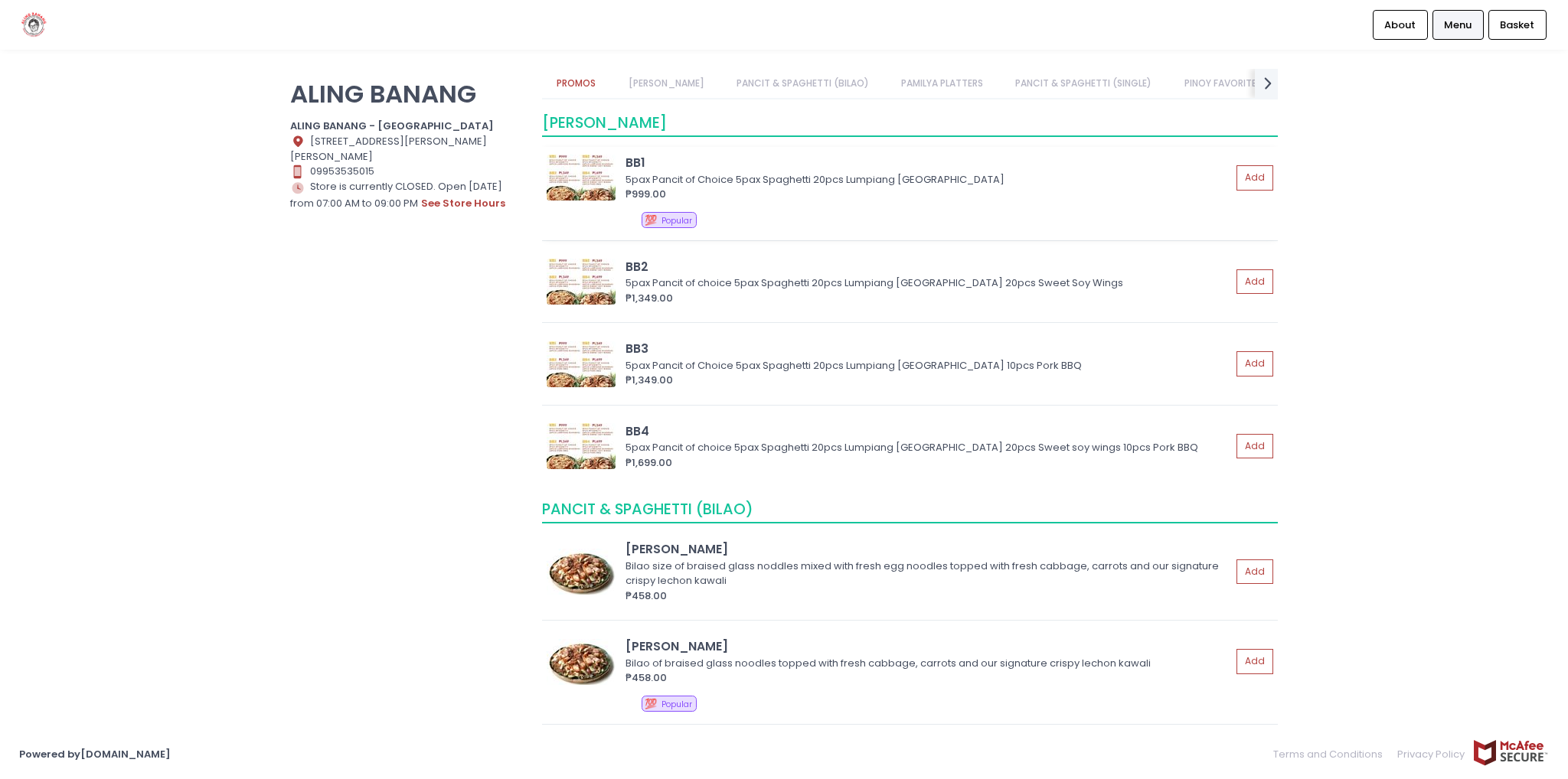
scroll to position [0, 0]
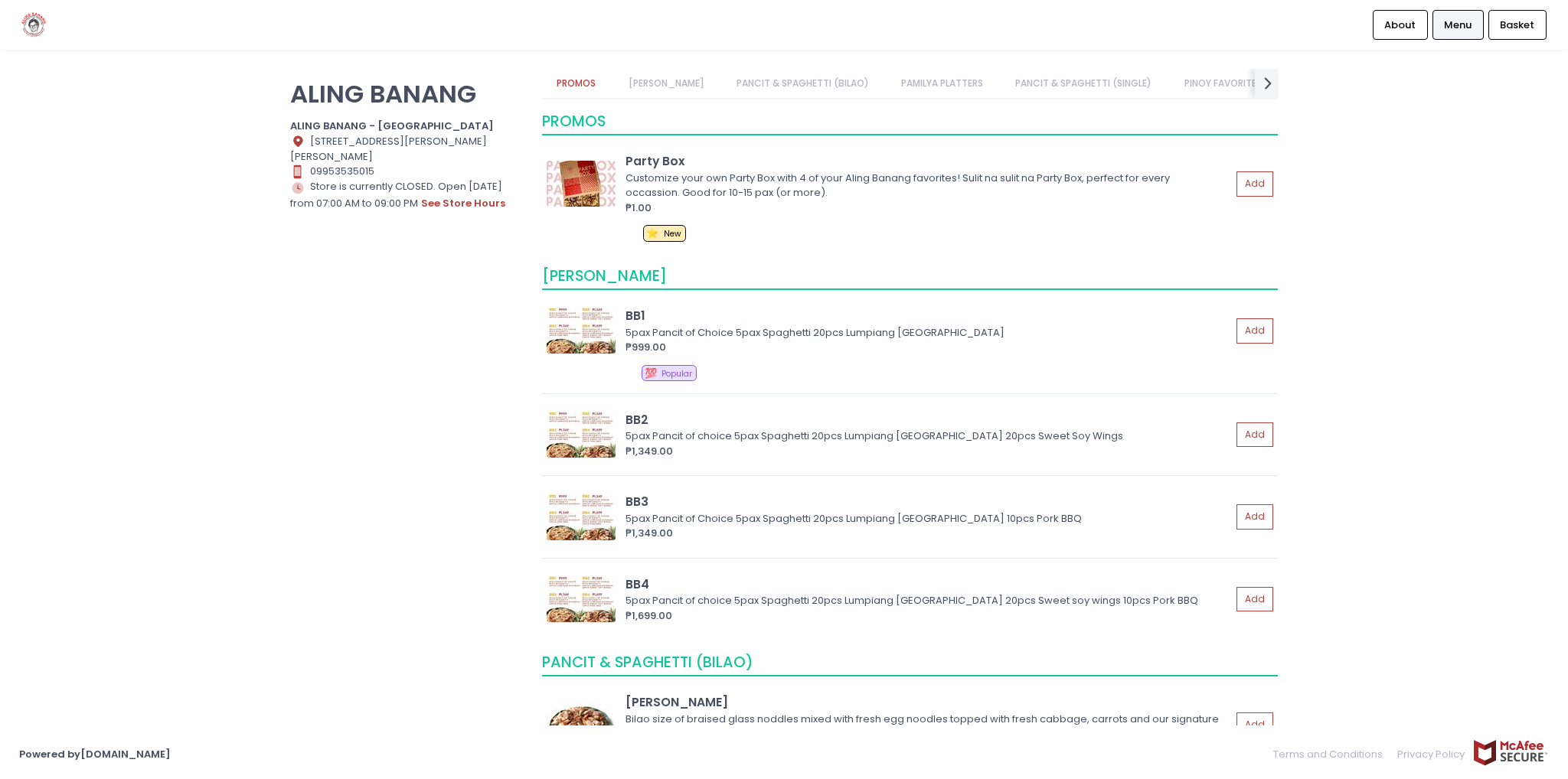
click at [1211, 86] on link "PINOY FAVORITES" at bounding box center [1223, 83] width 107 height 29
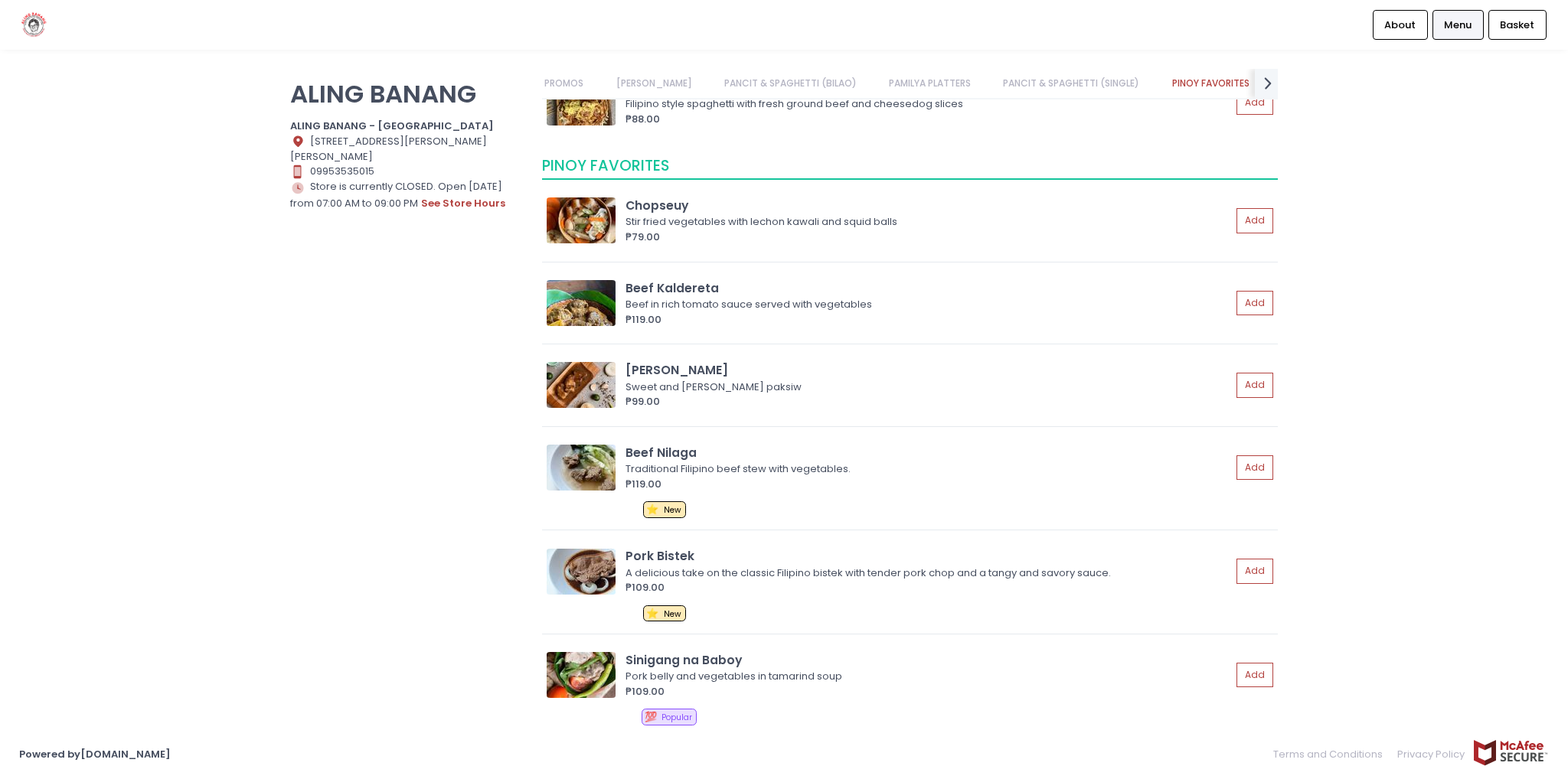
scroll to position [2670, 0]
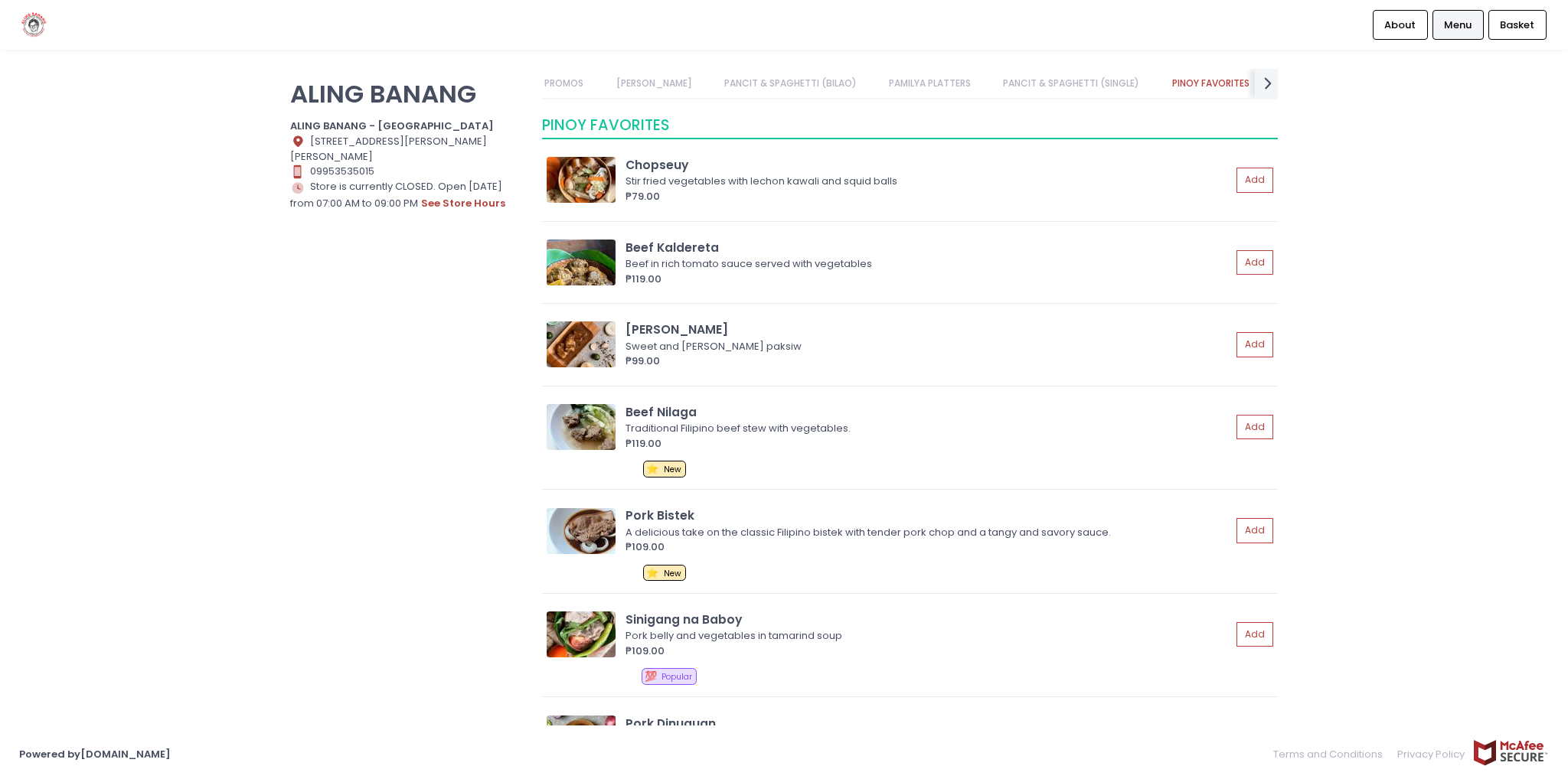
click at [1056, 84] on link "PANCIT & SPAGHETTI (SINGLE)" at bounding box center [1071, 83] width 166 height 29
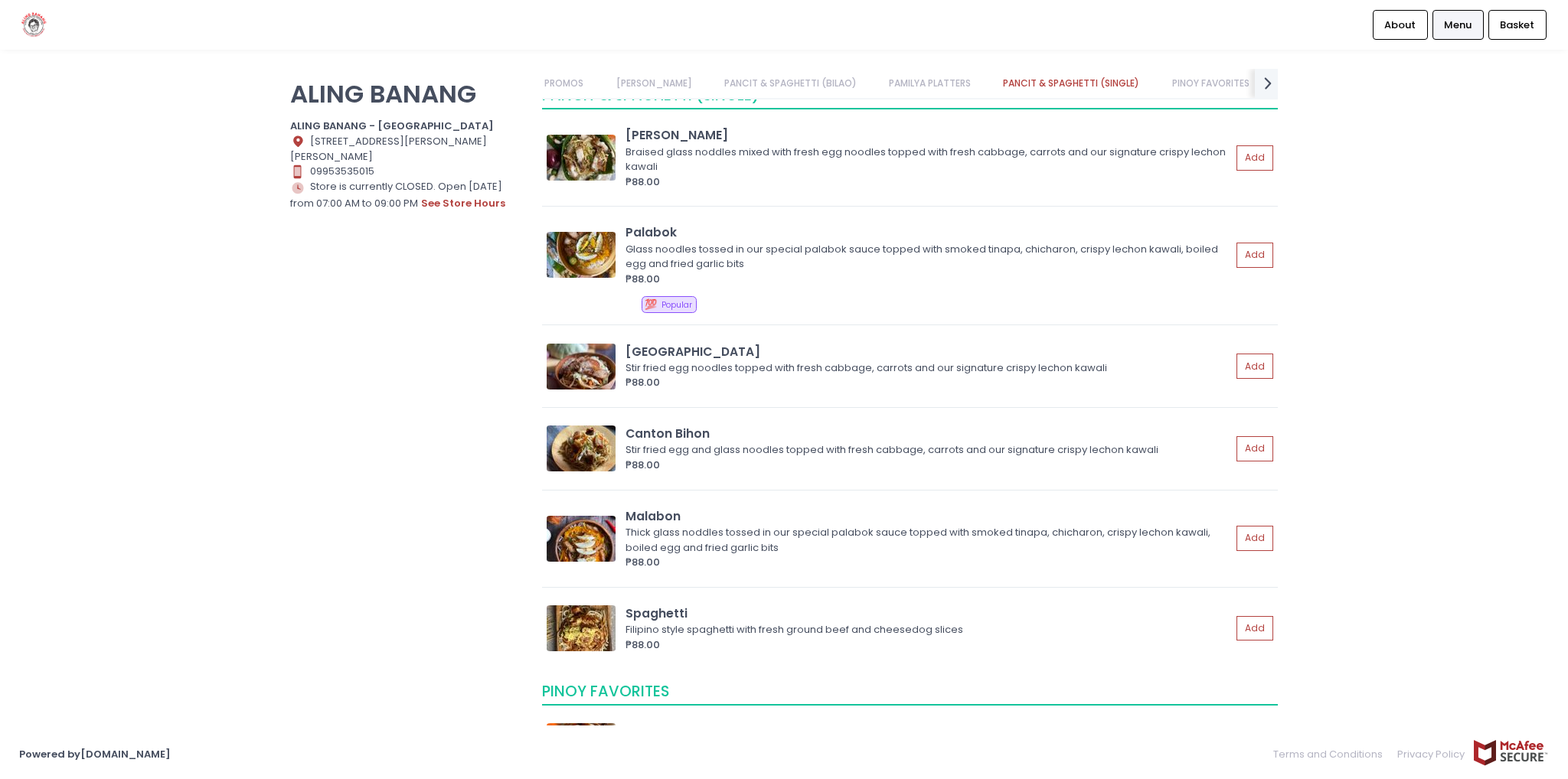
scroll to position [2076, 0]
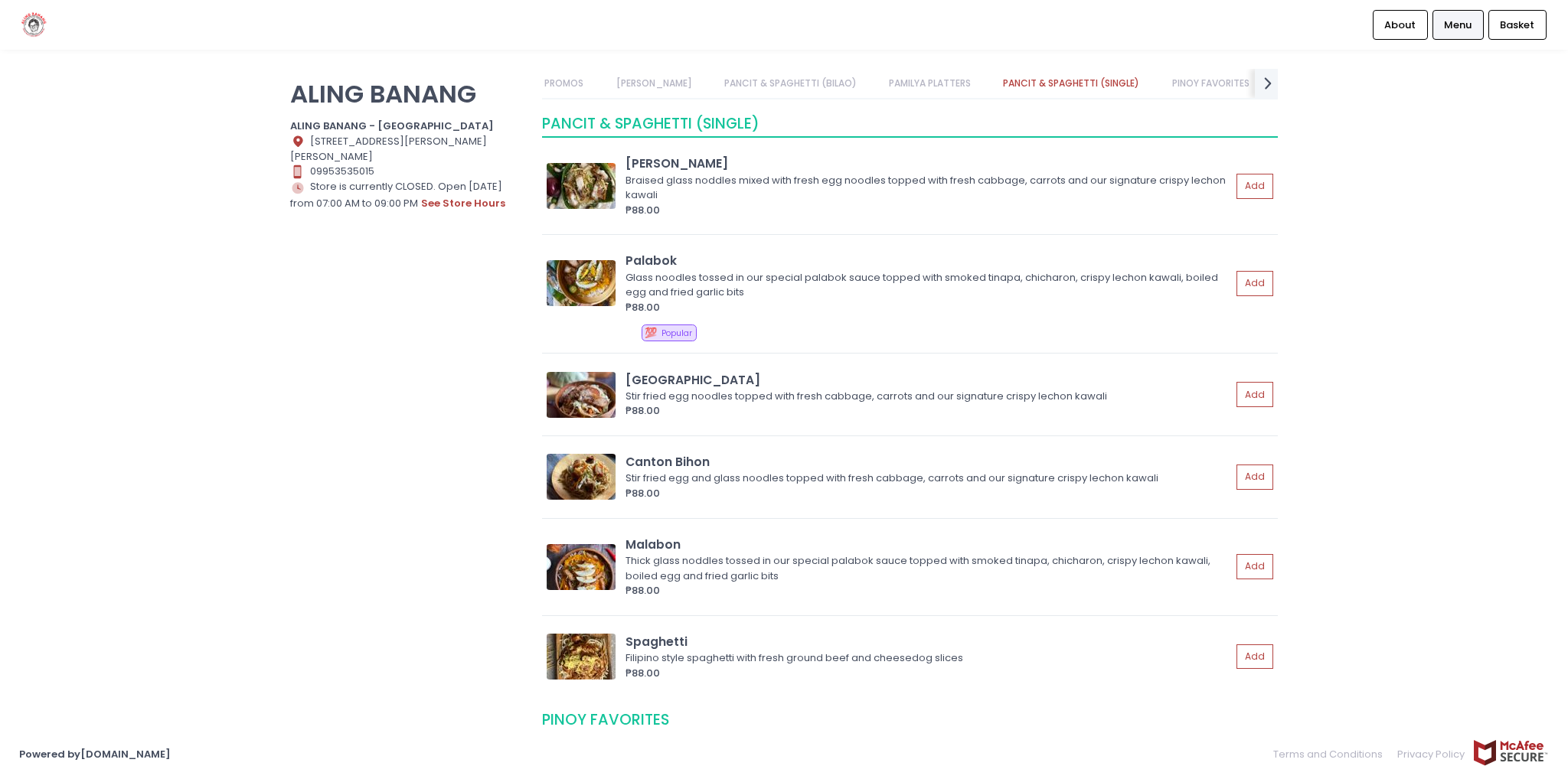
click at [923, 81] on link "PAMILYA PLATTERS" at bounding box center [930, 83] width 112 height 29
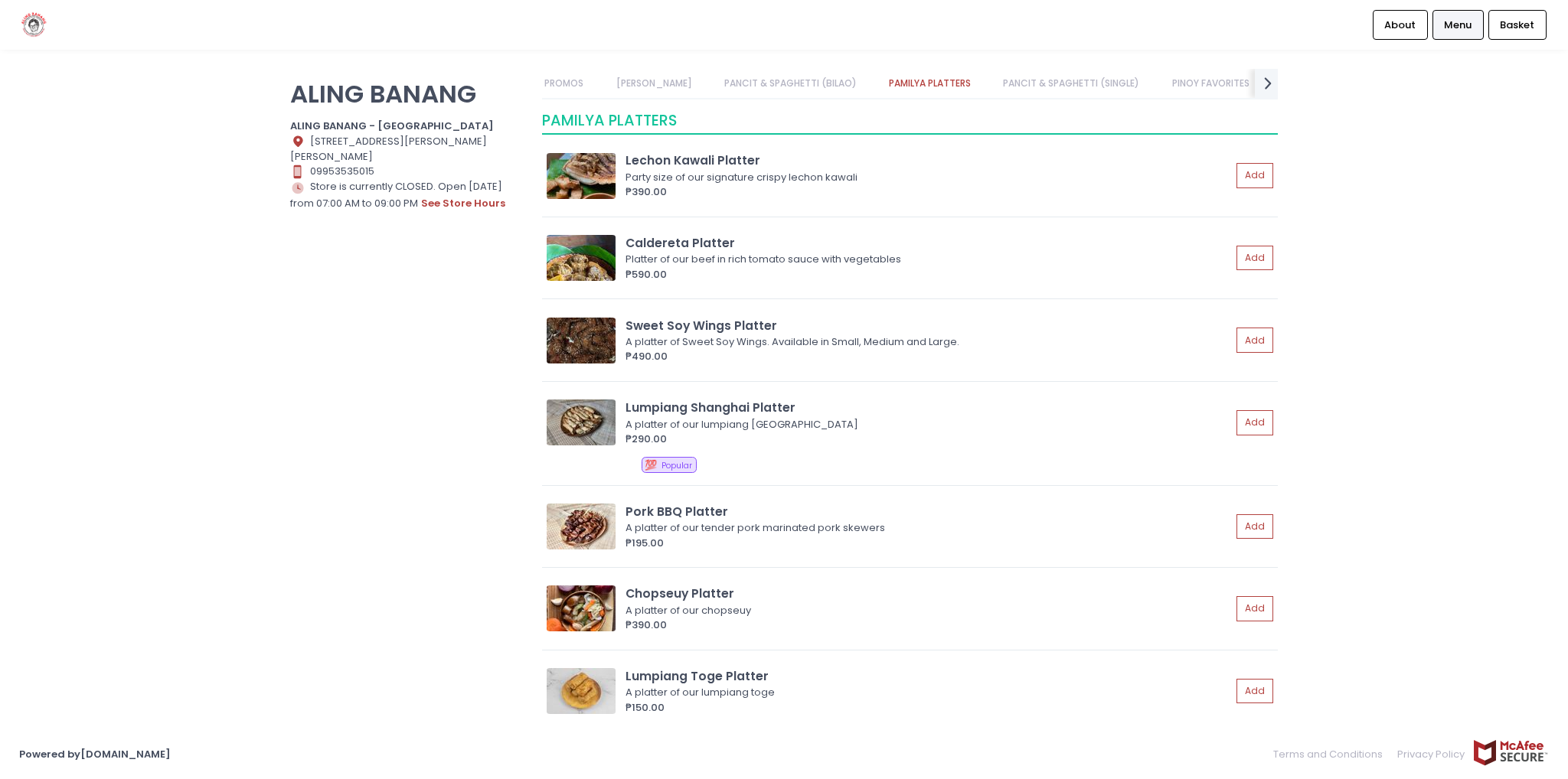
scroll to position [1258, 0]
click at [781, 84] on link "PANCIT & SPAGHETTI (BILAO)" at bounding box center [789, 83] width 162 height 29
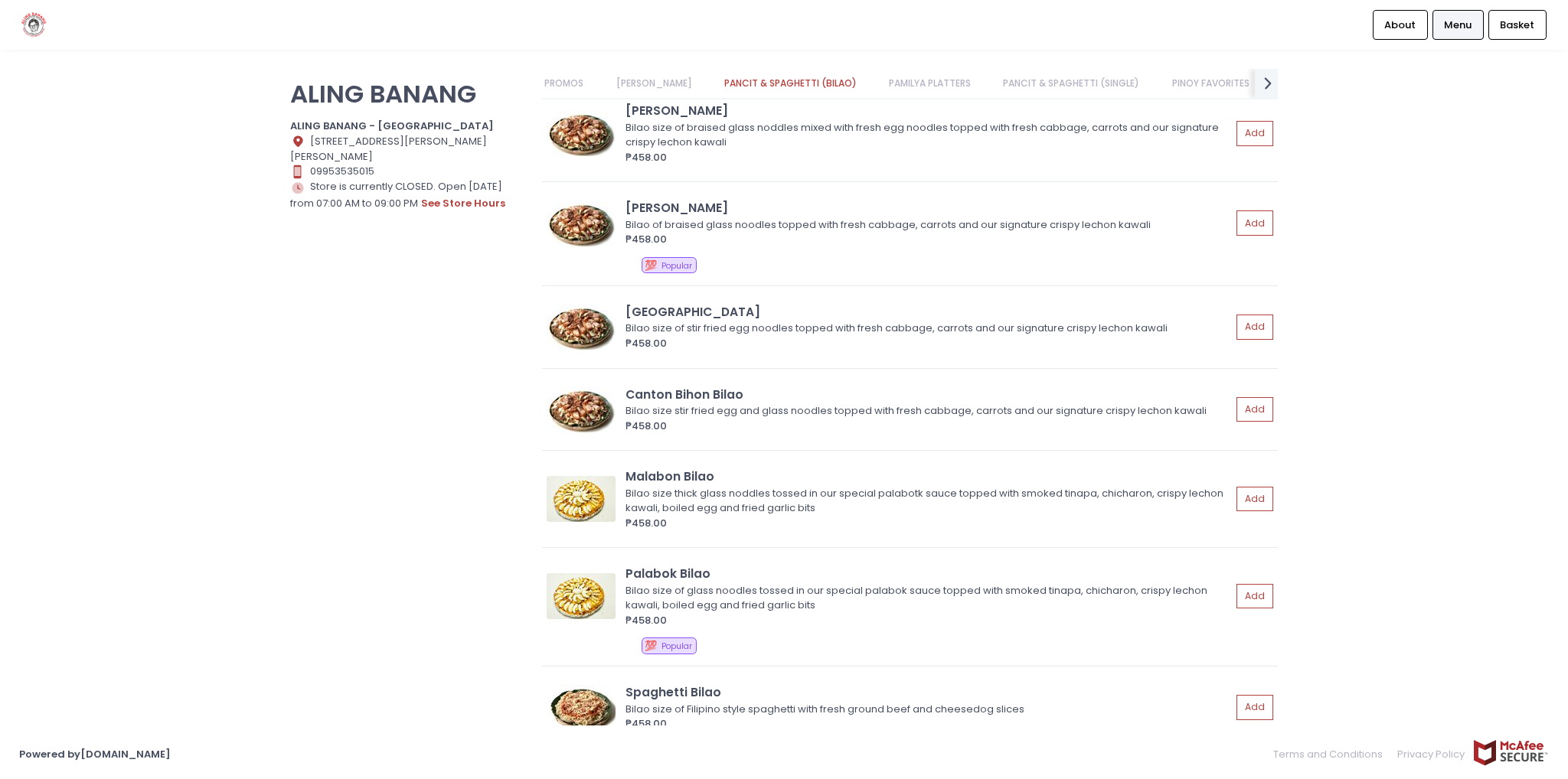
scroll to position [539, 0]
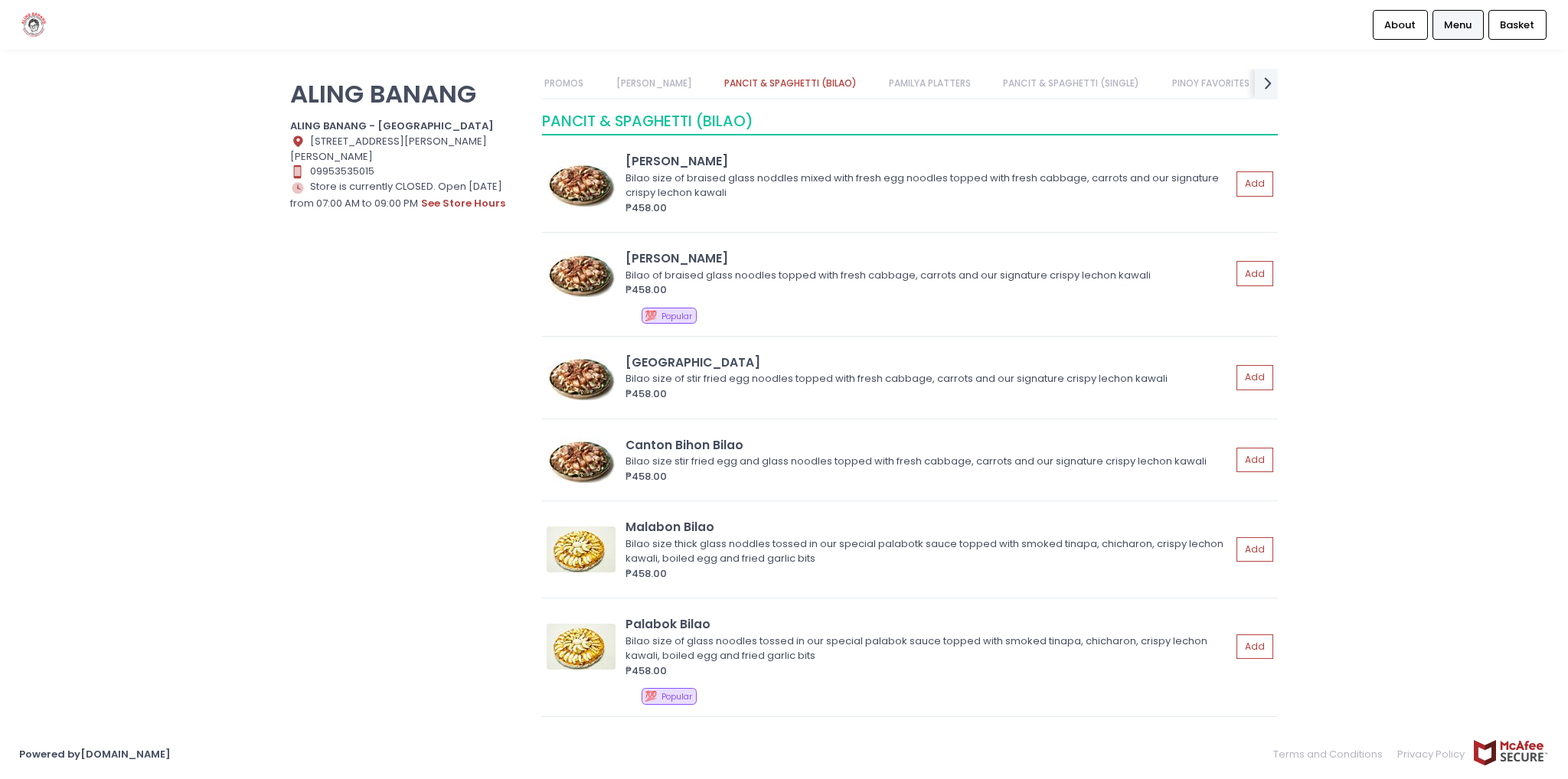
click at [669, 84] on link "[PERSON_NAME]" at bounding box center [653, 83] width 106 height 29
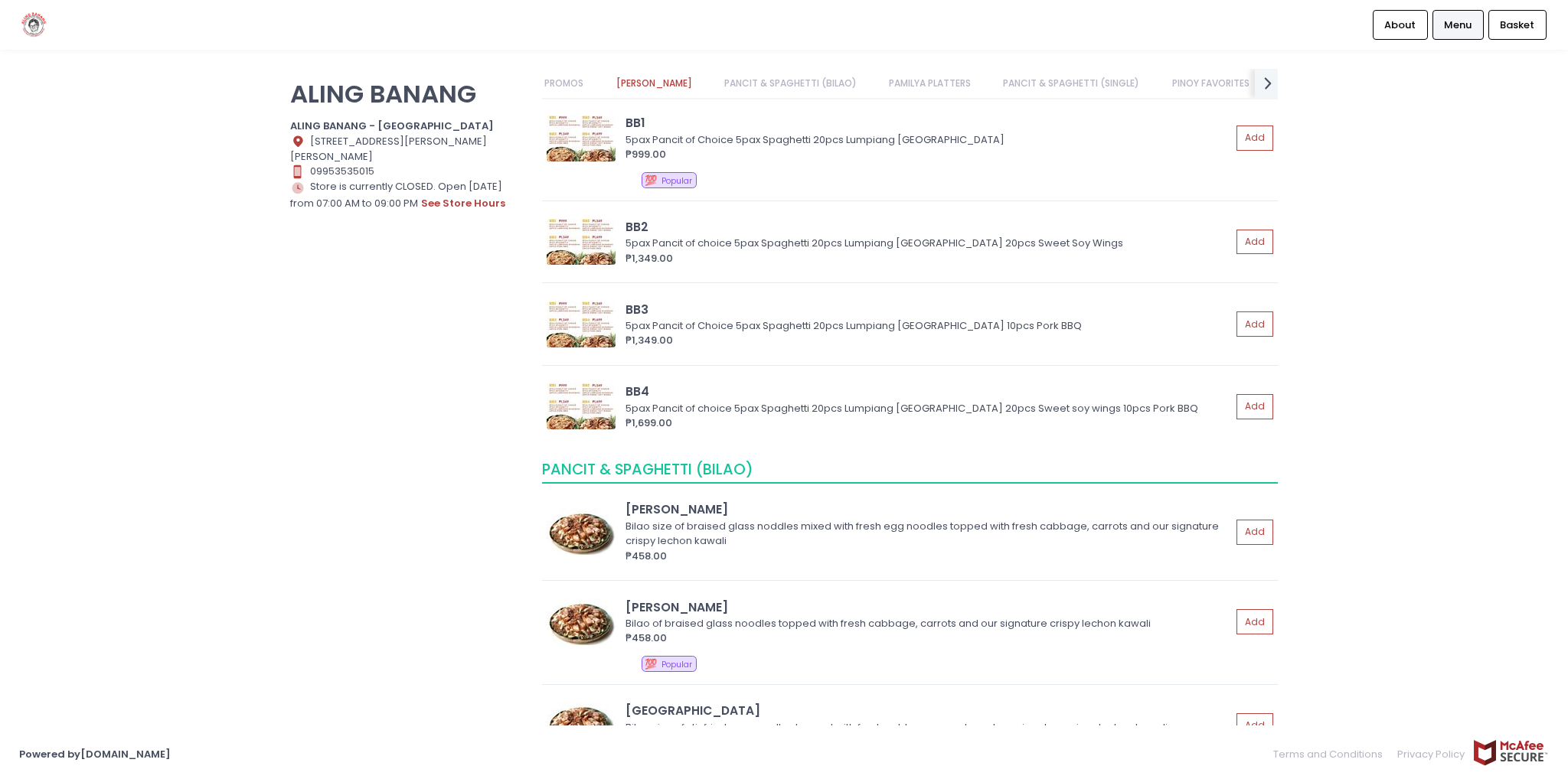
scroll to position [153, 0]
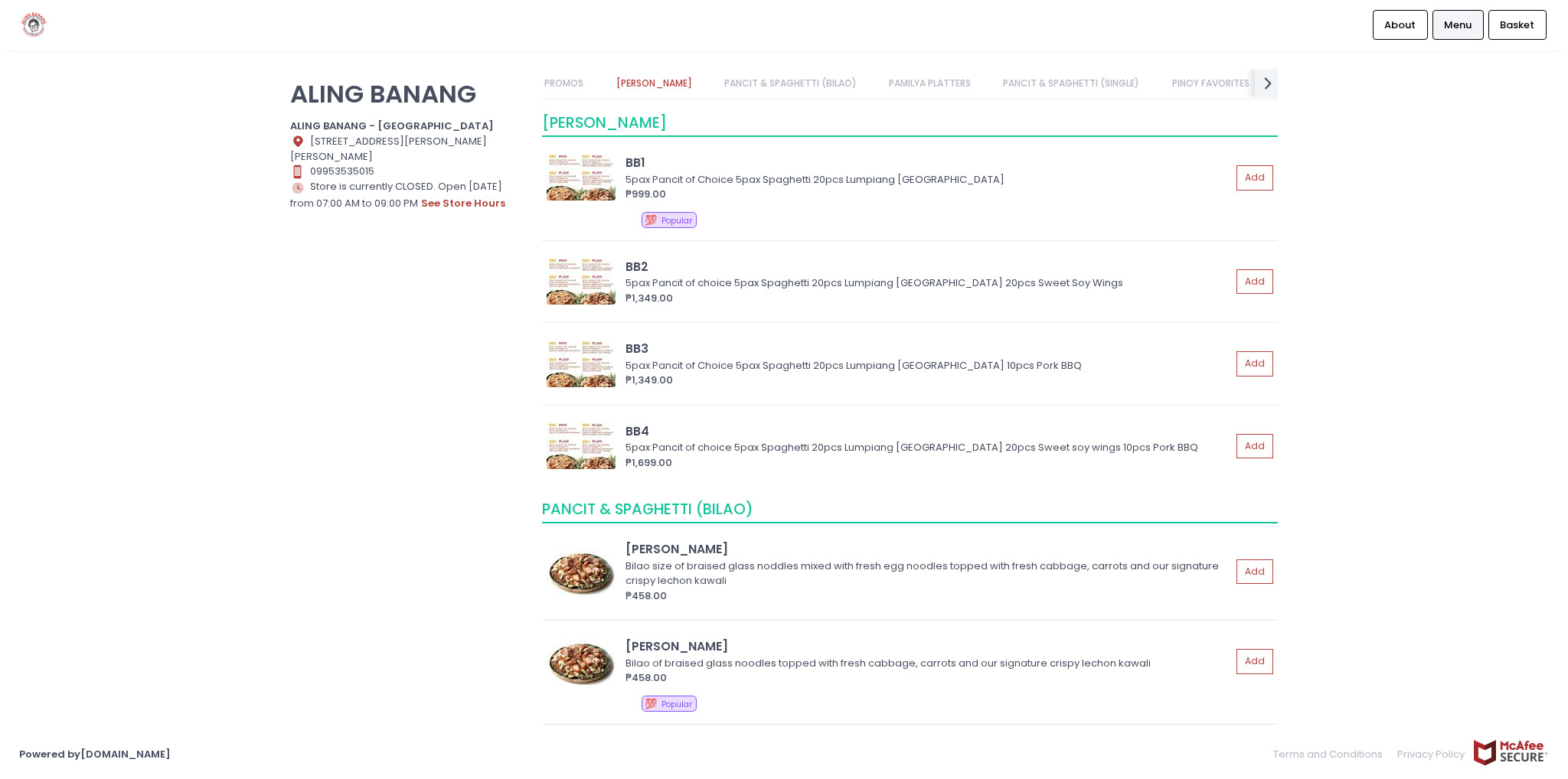
click at [571, 81] on link "PROMOS" at bounding box center [564, 83] width 69 height 29
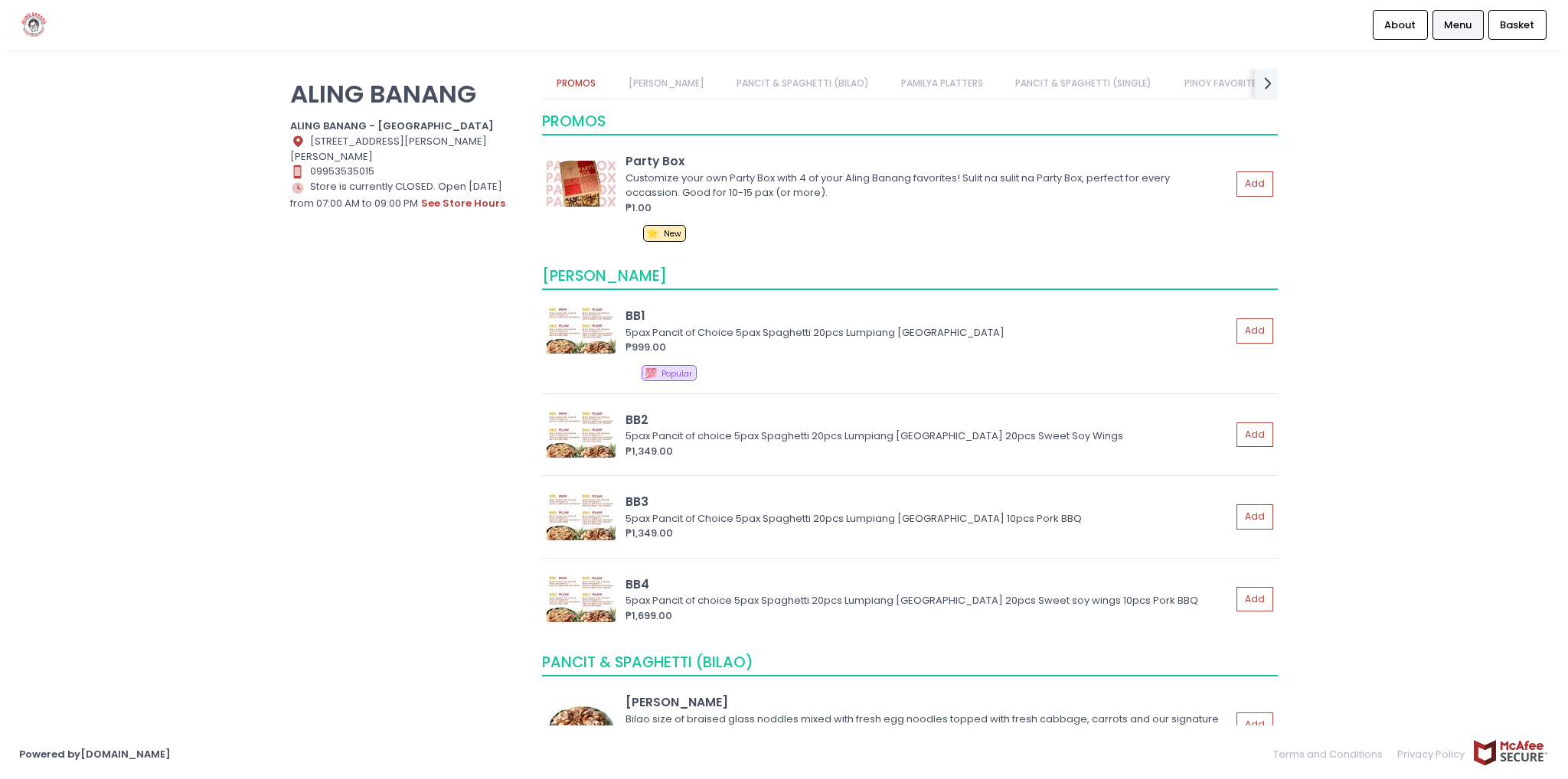
scroll to position [0, 0]
click at [651, 87] on link "[PERSON_NAME]" at bounding box center [665, 83] width 106 height 29
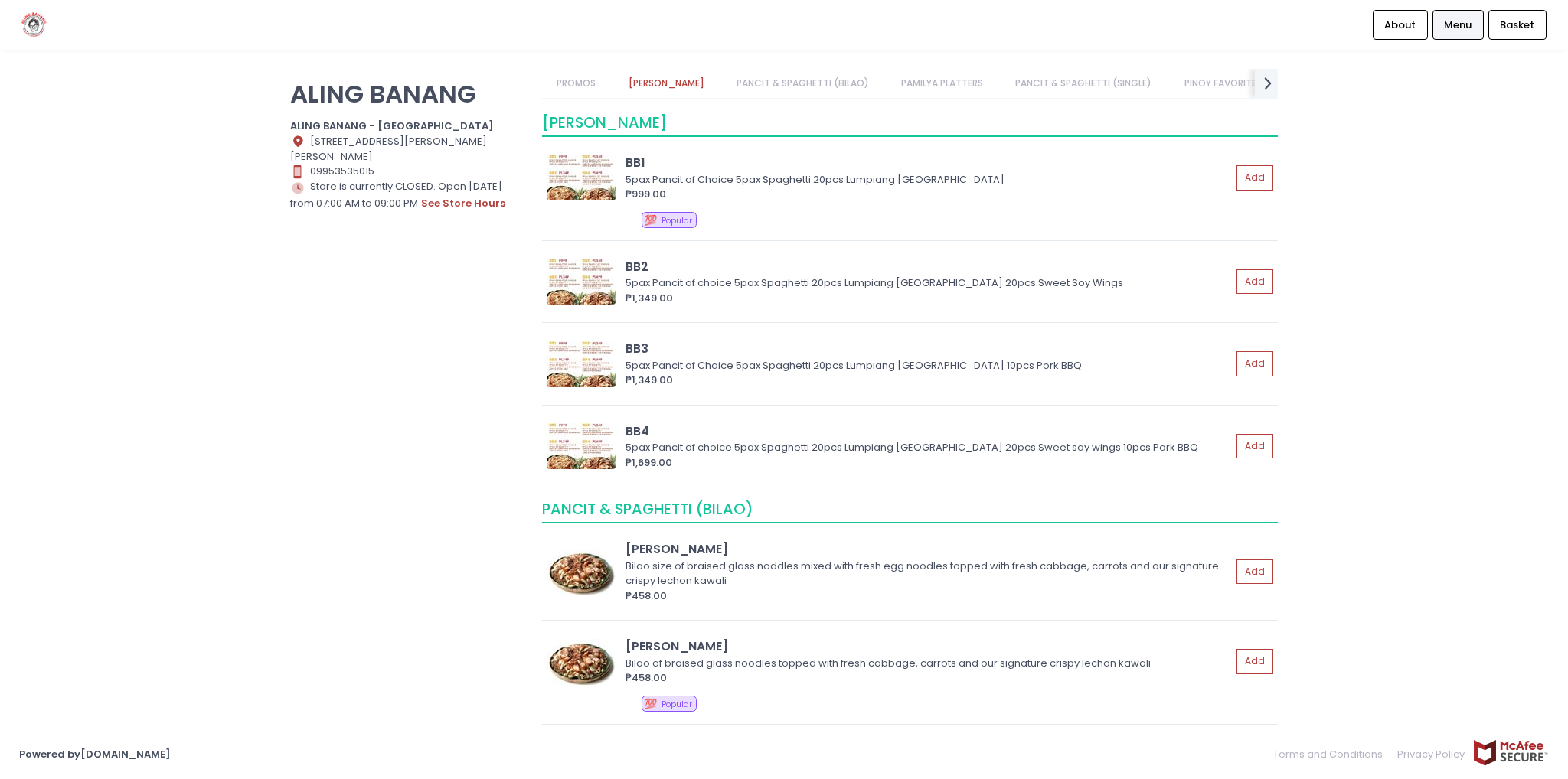
scroll to position [153, 0]
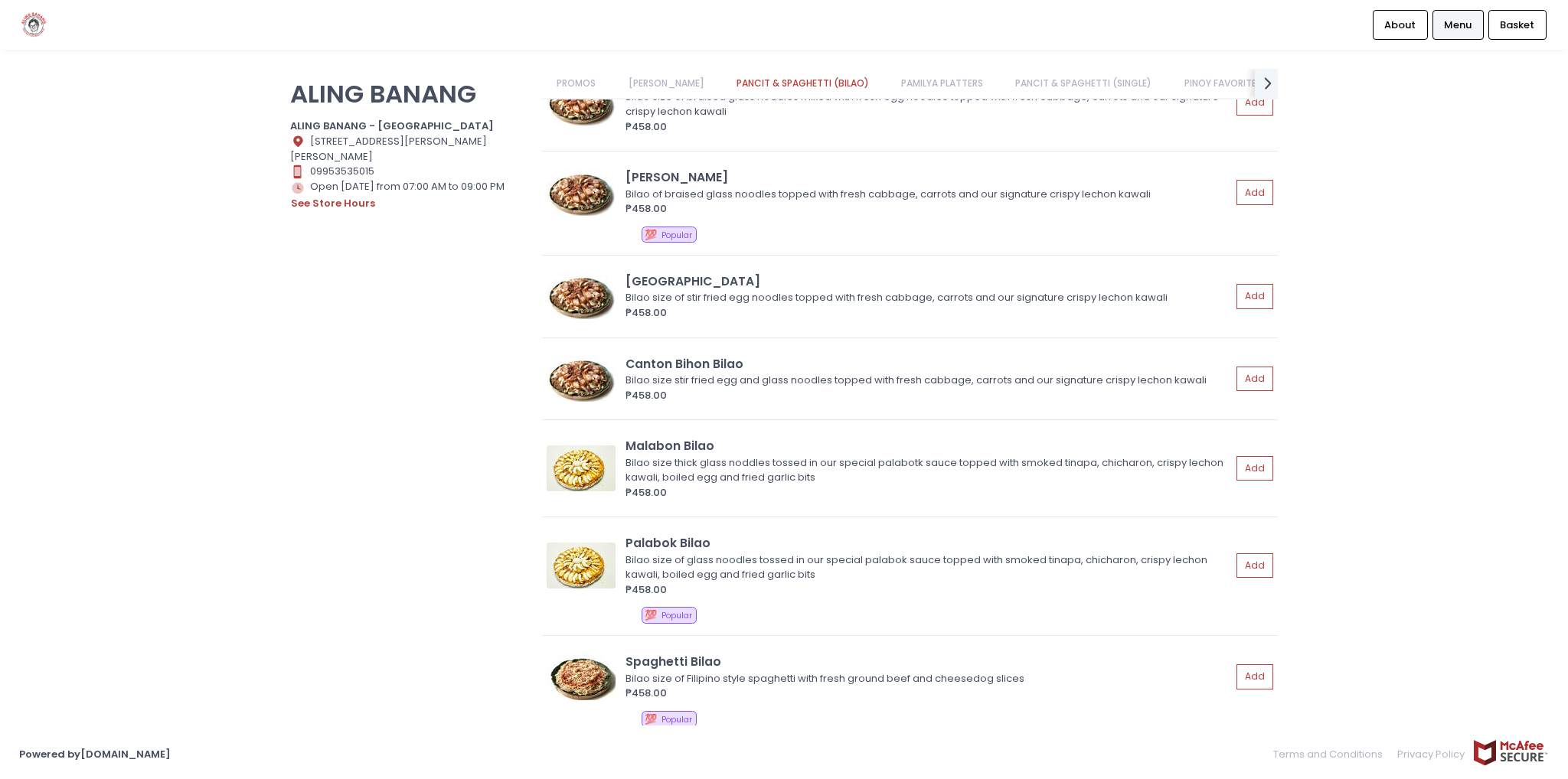
scroll to position [617, 0]
